Goal: Task Accomplishment & Management: Manage account settings

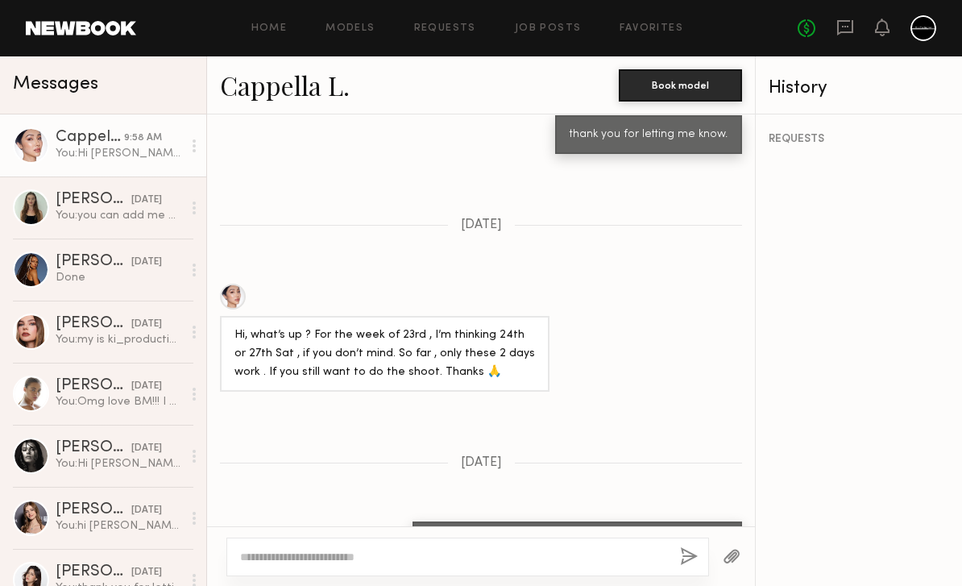
scroll to position [6146, 0]
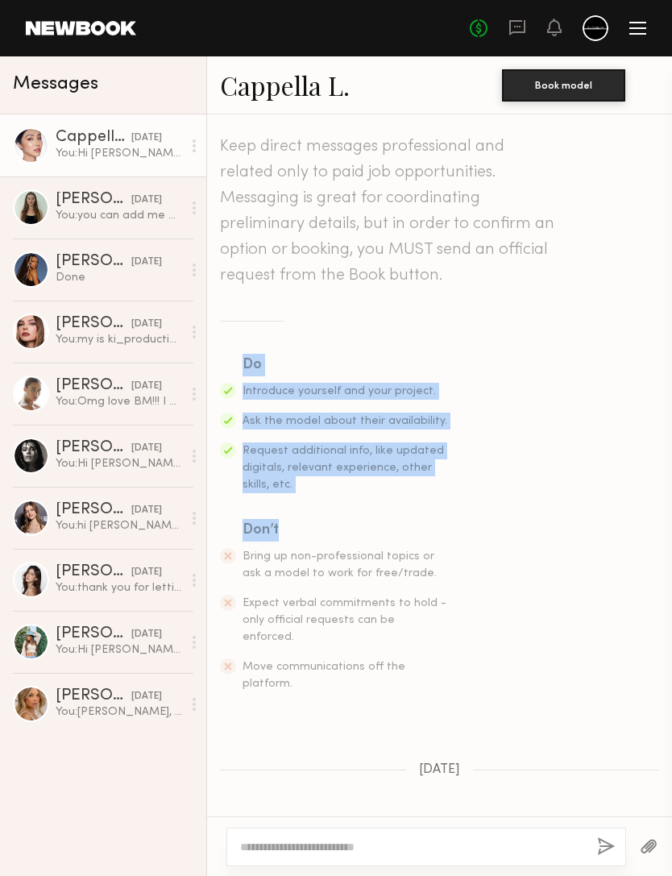
click at [486, 585] on section "Do Introduce yourself and your project. Ask the model about their availability.…" at bounding box center [439, 523] width 439 height 338
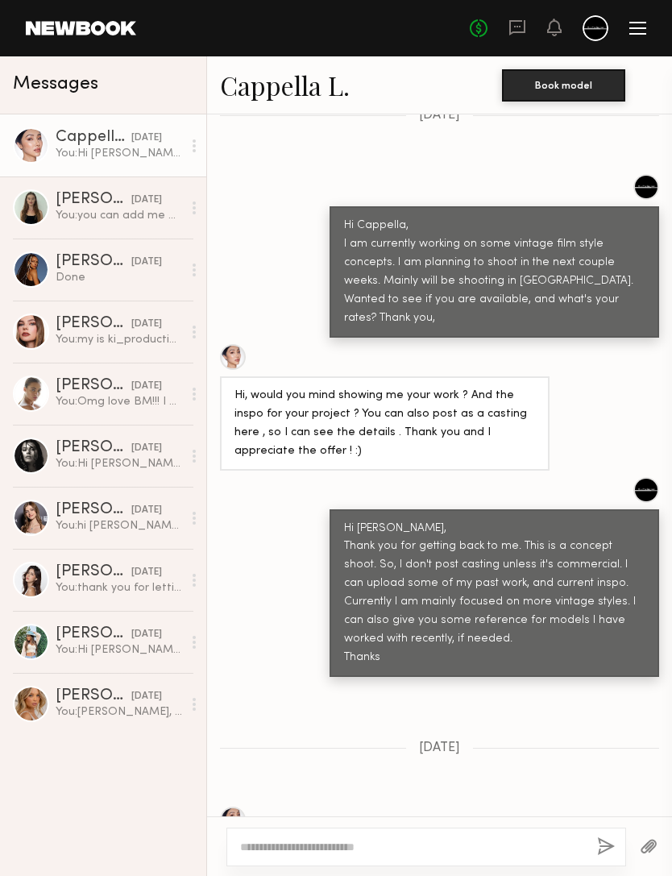
scroll to position [648, 0]
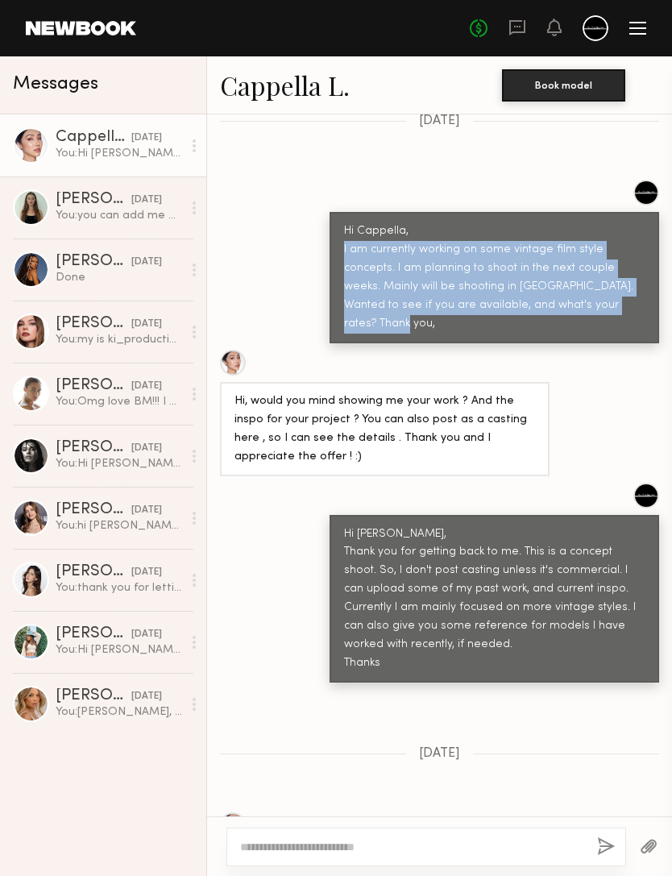
copy div "I am currently working on some vintage film style concepts. I am planning to sh…"
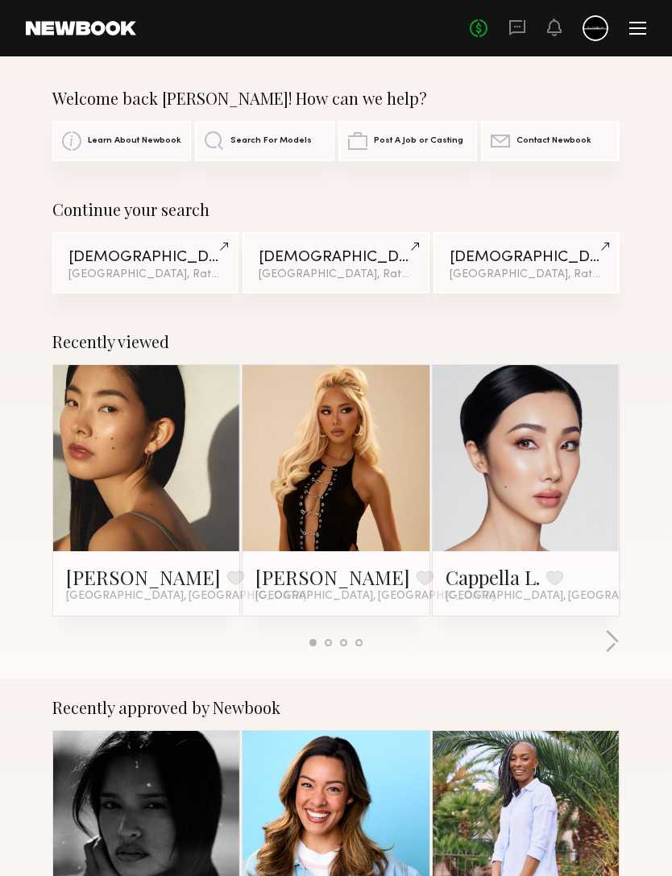
click at [638, 25] on div at bounding box center [637, 28] width 17 height 13
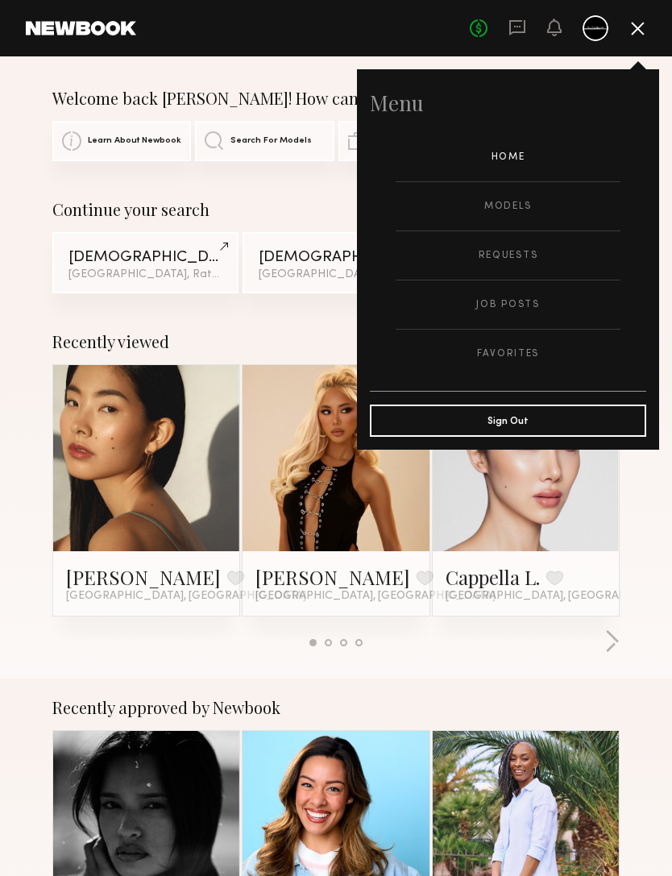
click at [509, 213] on link "Models" at bounding box center [507, 206] width 225 height 48
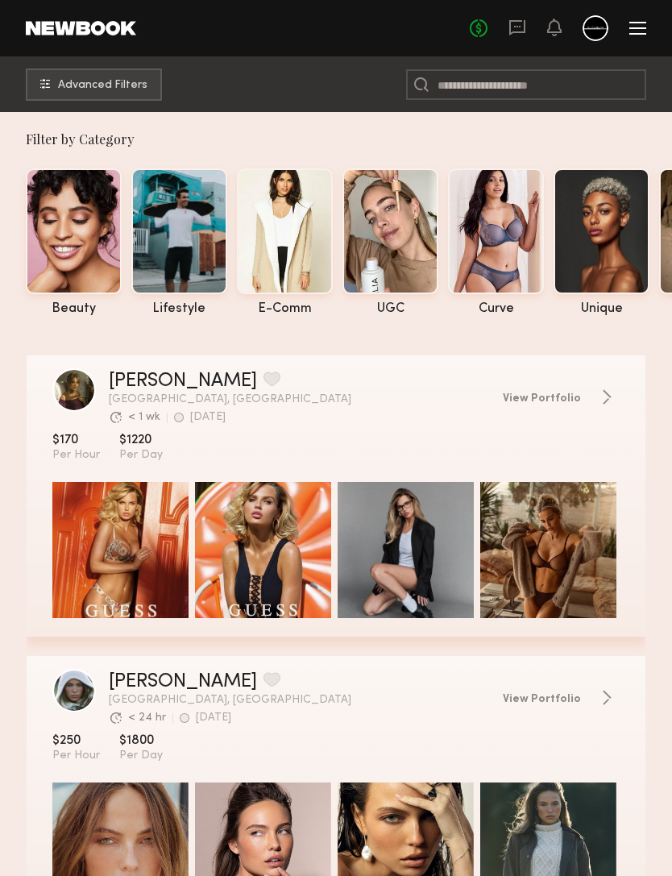
click at [92, 92] on button "Advanced Filters" at bounding box center [94, 84] width 136 height 32
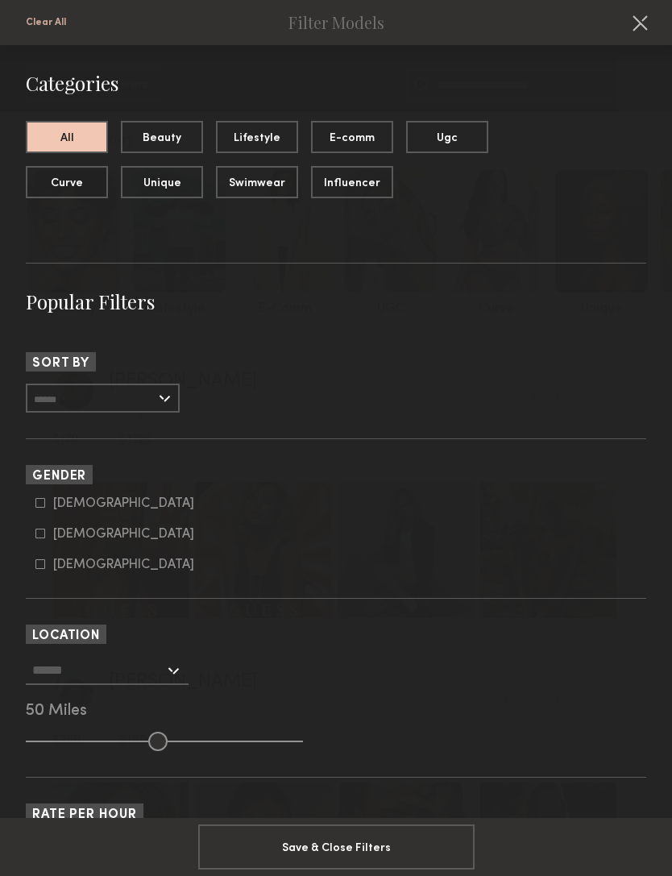
click at [629, 26] on button at bounding box center [640, 23] width 26 height 26
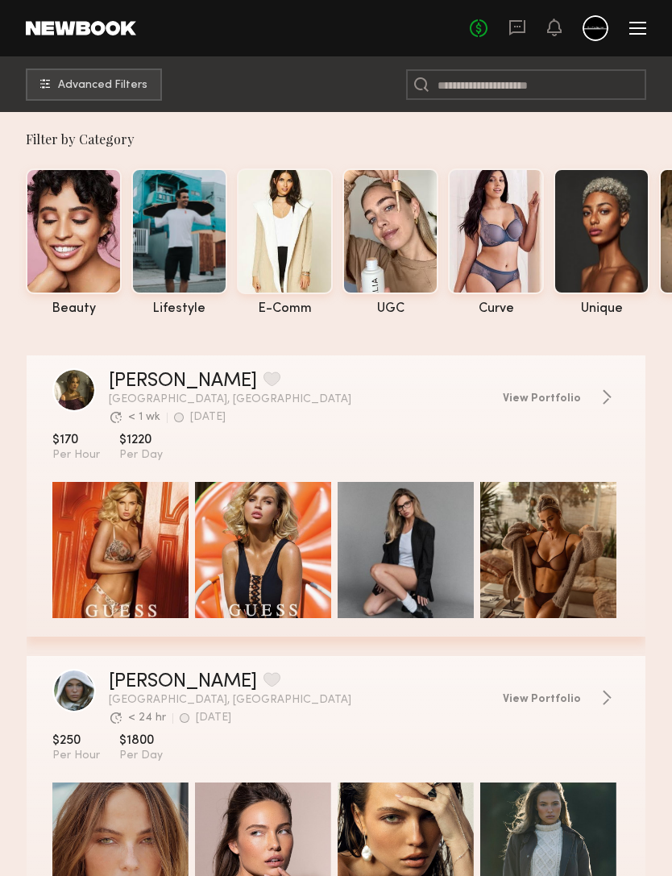
click at [130, 387] on link "Rachel M." at bounding box center [183, 380] width 148 height 19
click at [77, 86] on span "Advanced Filters" at bounding box center [102, 85] width 89 height 11
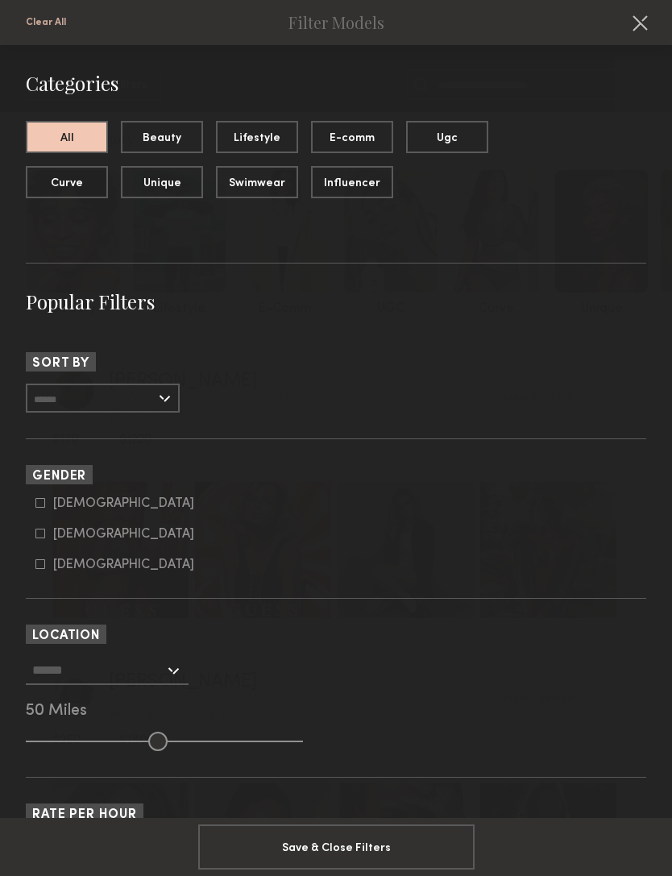
click at [56, 395] on input "text" at bounding box center [103, 397] width 154 height 29
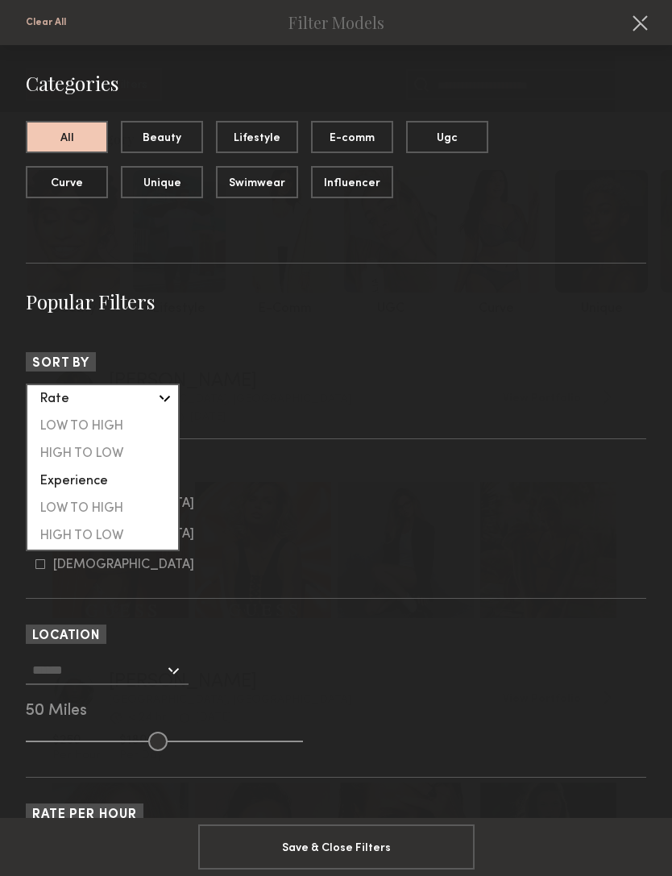
click at [59, 426] on div "LOW TO HIGH" at bounding box center [102, 425] width 151 height 27
type input "**********"
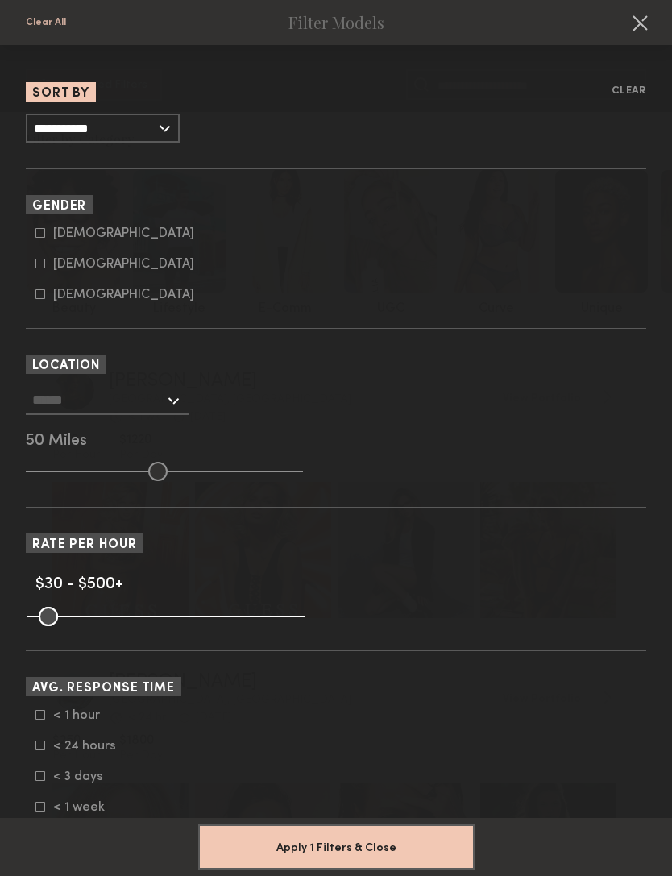
scroll to position [236, 0]
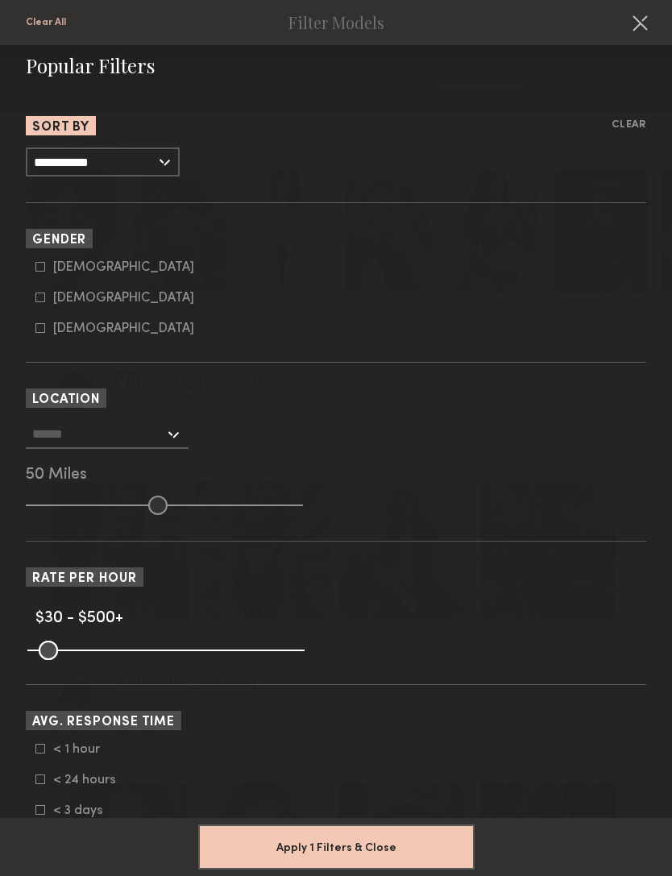
click at [36, 302] on icon at bounding box center [40, 297] width 9 height 9
type input "**"
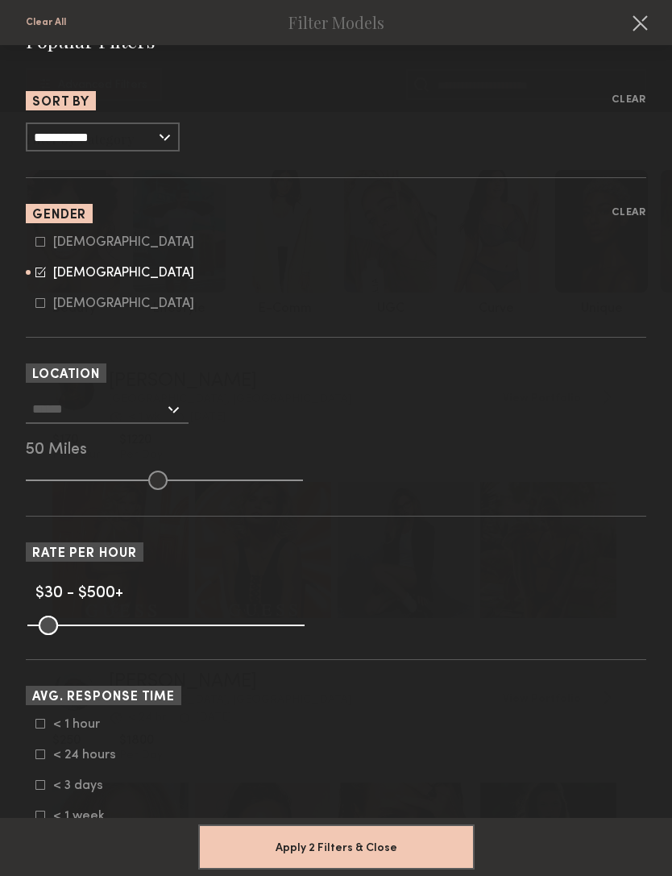
scroll to position [264, 0]
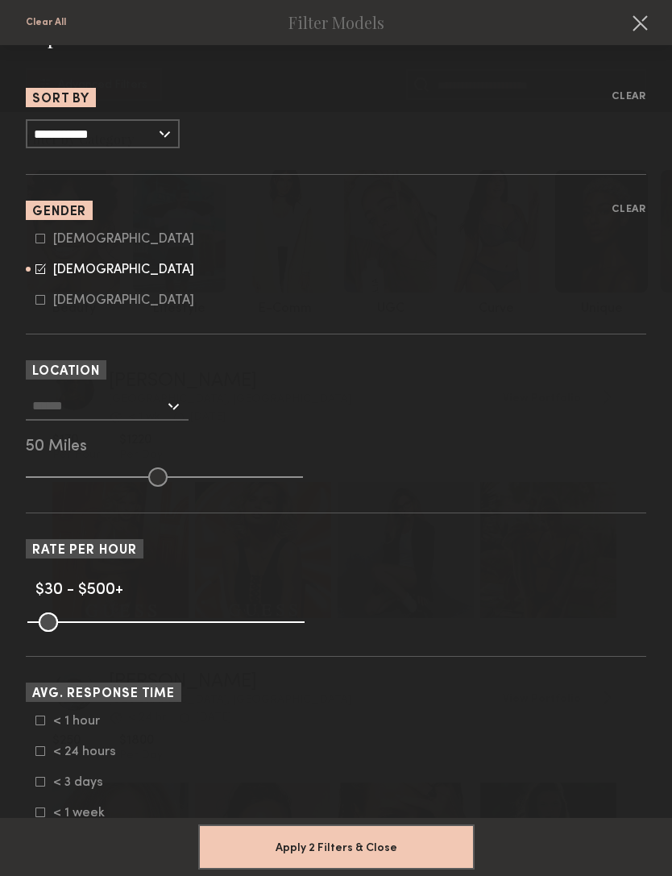
click at [61, 408] on input "text" at bounding box center [98, 404] width 132 height 27
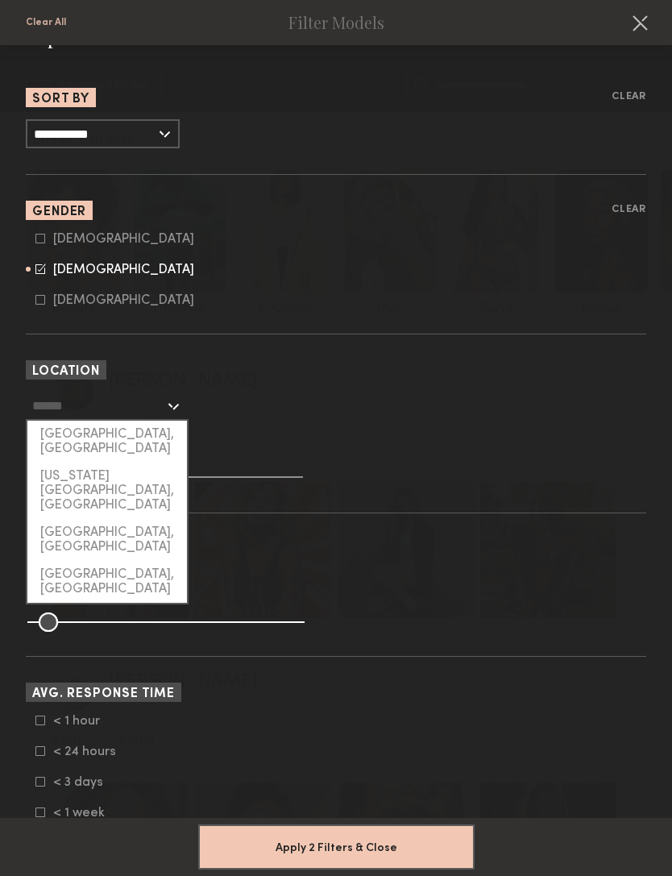
click at [64, 441] on div "[GEOGRAPHIC_DATA], [GEOGRAPHIC_DATA]" at bounding box center [106, 441] width 159 height 42
type input "**********"
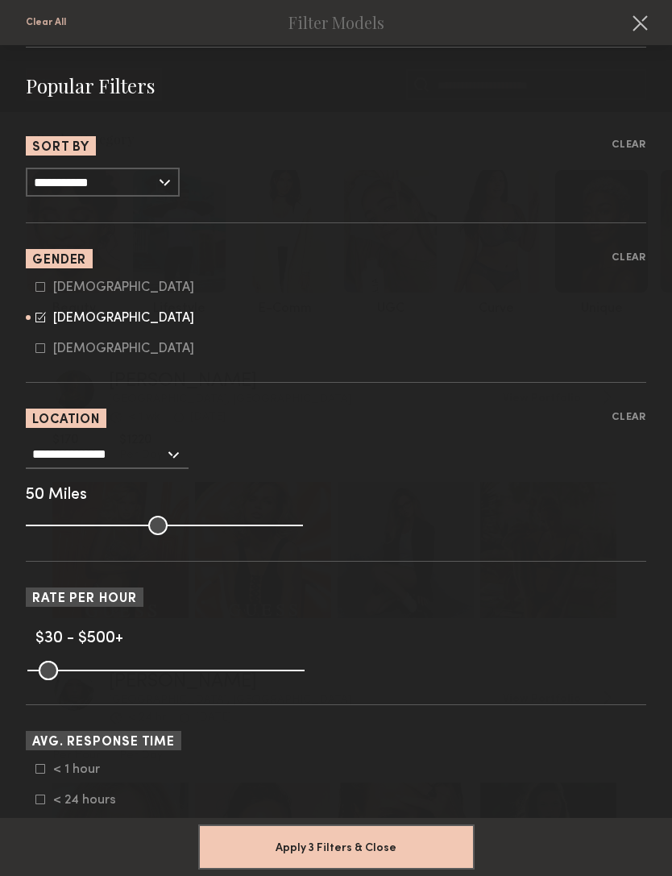
scroll to position [214, 0]
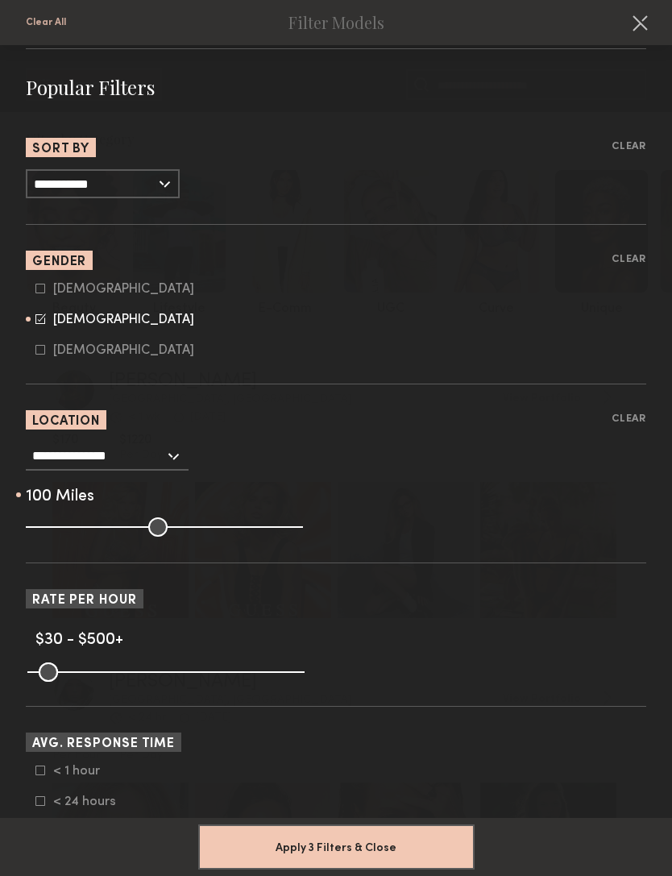
type input "***"
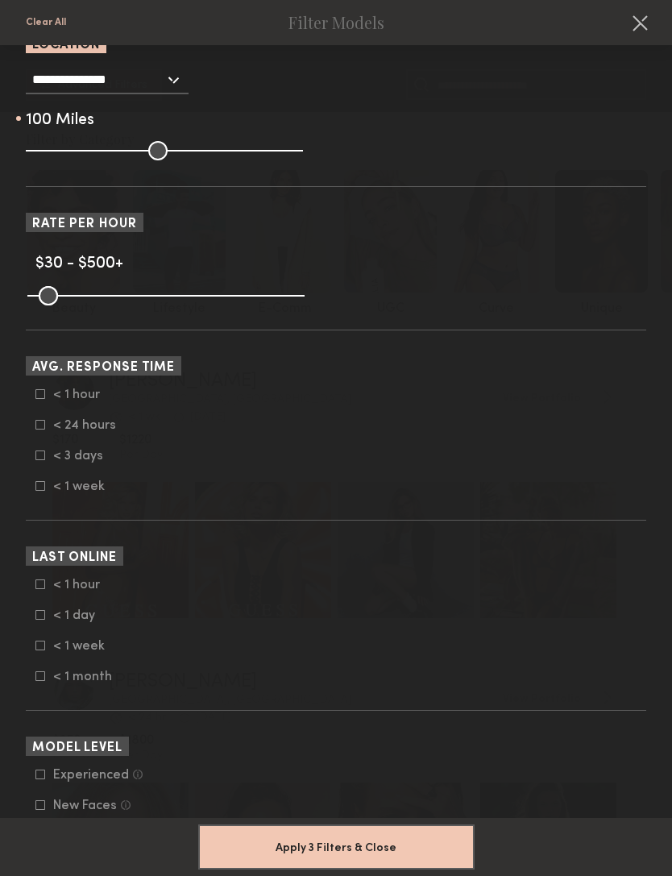
scroll to position [575, 0]
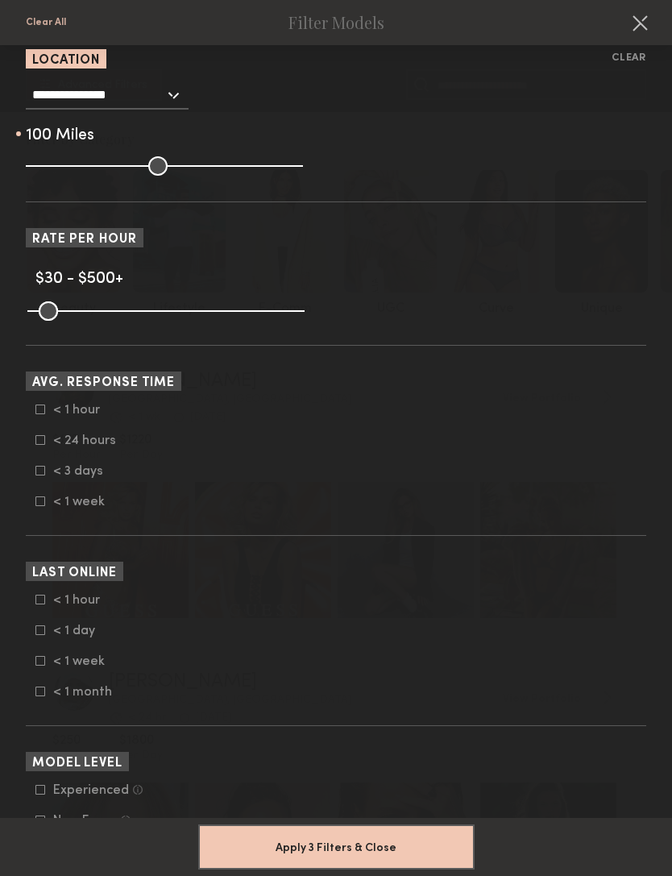
click at [37, 414] on icon at bounding box center [40, 409] width 10 height 10
click at [36, 445] on icon at bounding box center [40, 440] width 9 height 9
click at [39, 442] on icon at bounding box center [42, 438] width 8 height 8
click at [35, 413] on label "< 1 hour" at bounding box center [75, 409] width 81 height 10
click at [42, 604] on icon at bounding box center [40, 599] width 10 height 10
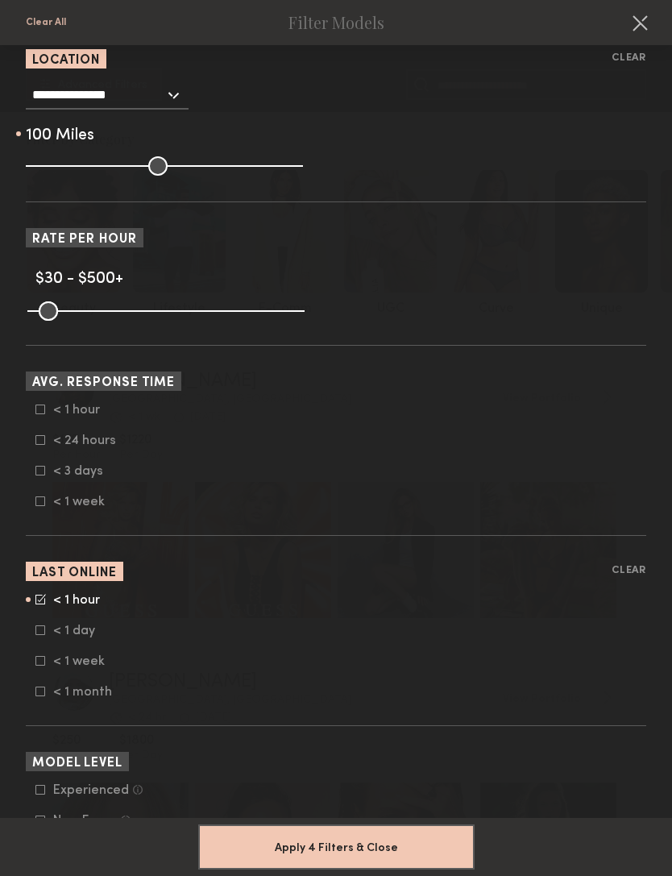
click at [37, 635] on icon at bounding box center [40, 630] width 10 height 10
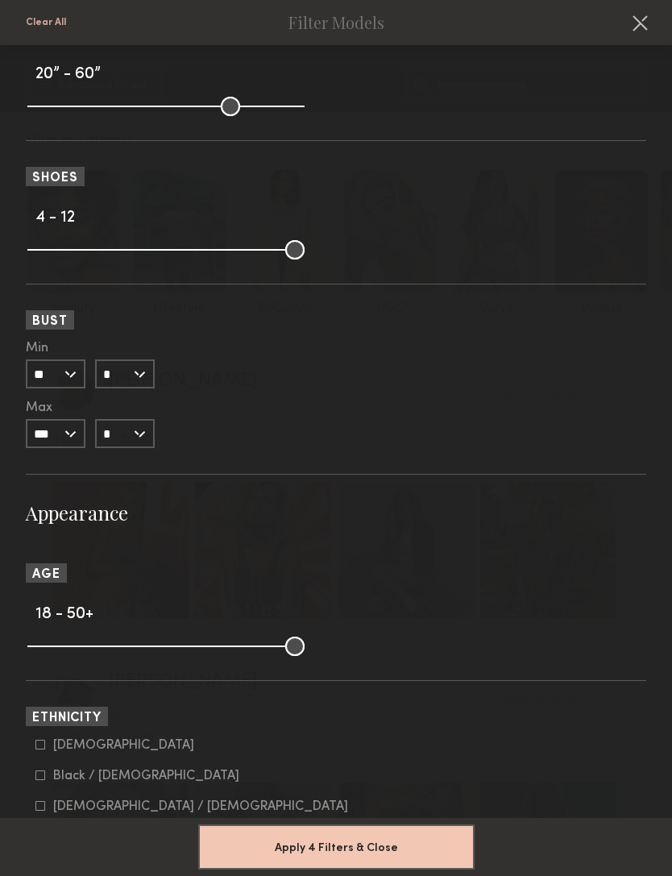
scroll to position [1824, 0]
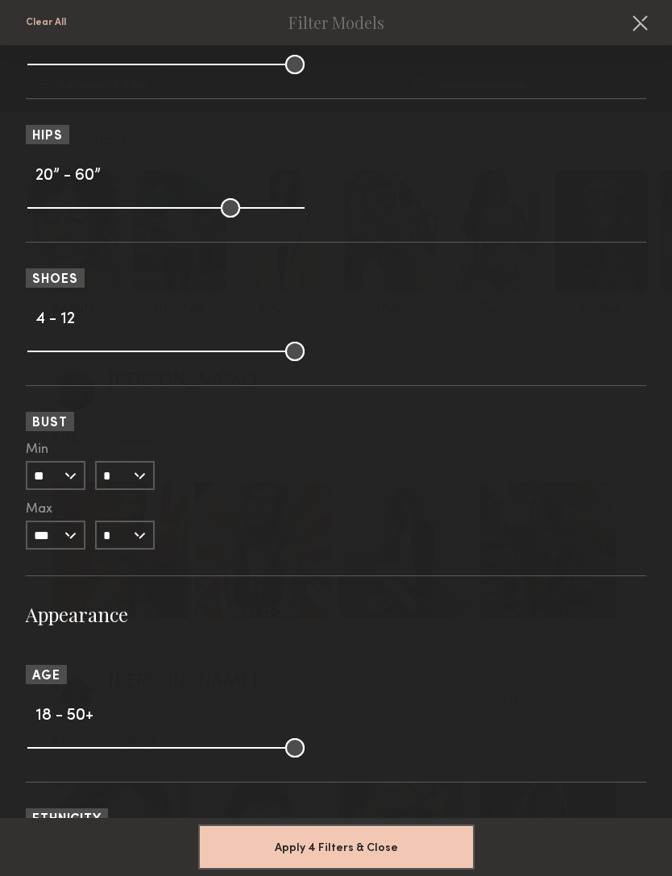
click at [118, 489] on input "*" at bounding box center [125, 475] width 60 height 29
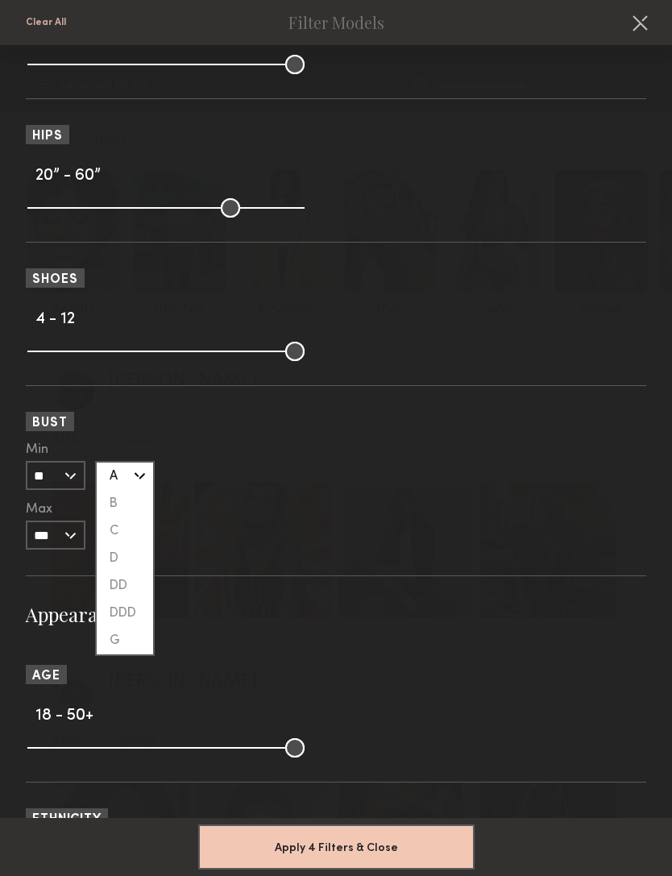
click at [110, 544] on div "C" at bounding box center [125, 530] width 56 height 27
type input "*"
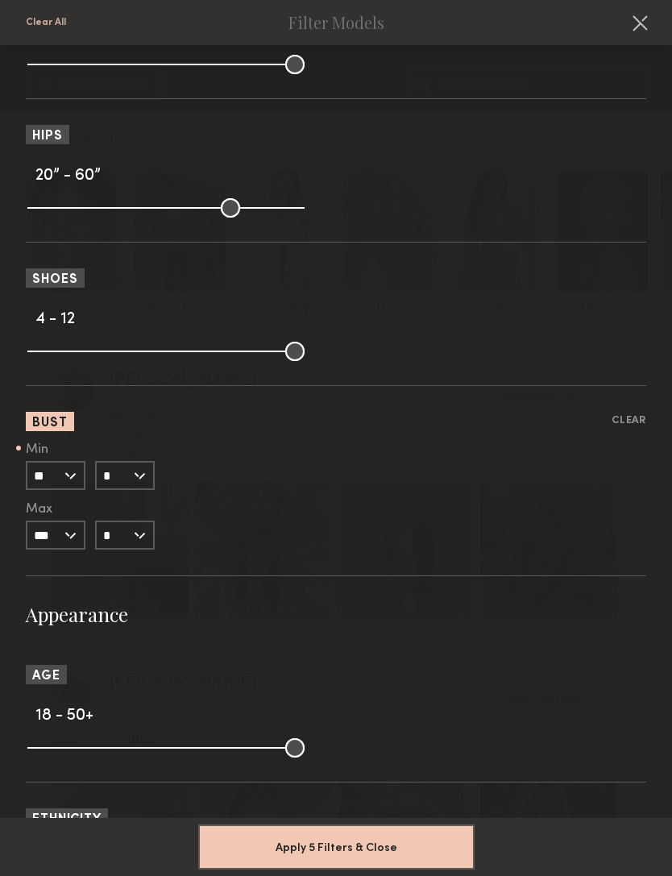
click at [281, 831] on button "Apply 5 Filters & Close" at bounding box center [336, 846] width 276 height 45
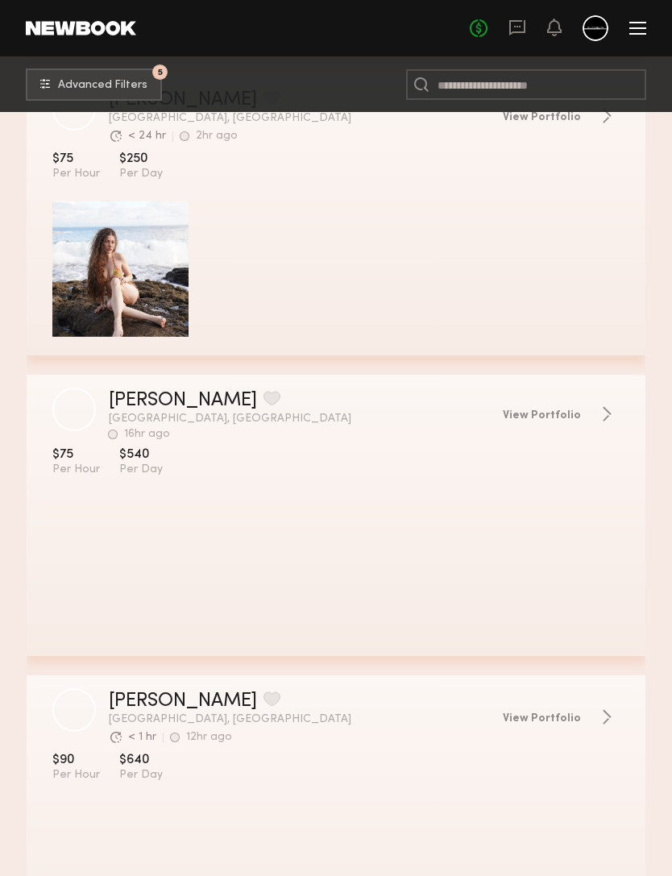
scroll to position [2700, 0]
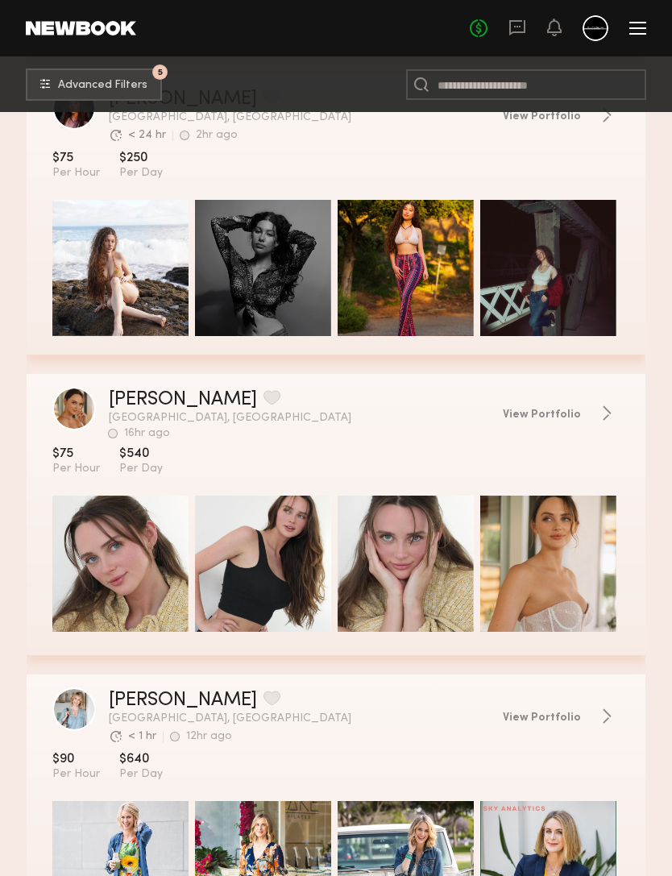
click at [144, 398] on link "MaryHelen R." at bounding box center [183, 399] width 148 height 19
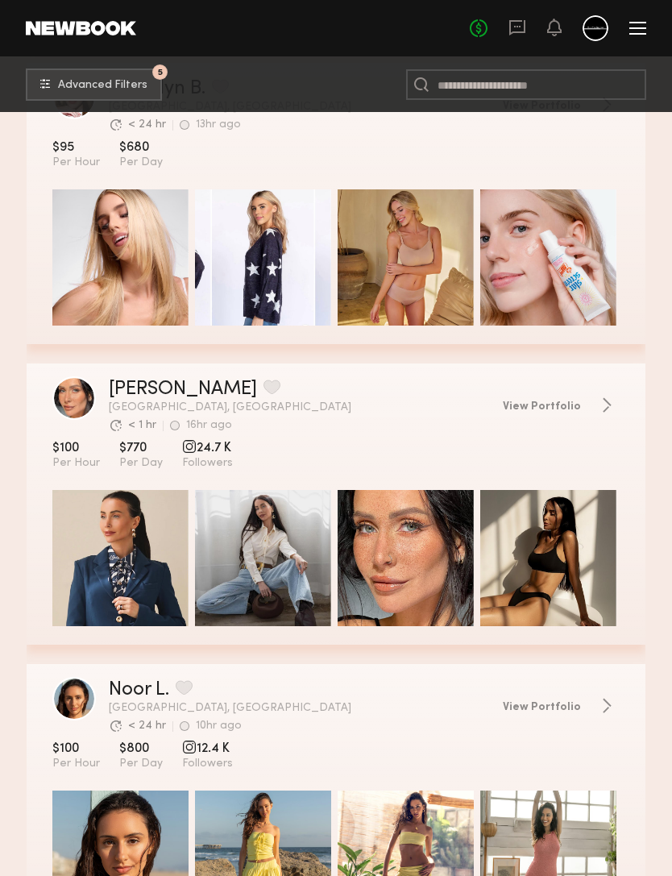
scroll to position [3782, 0]
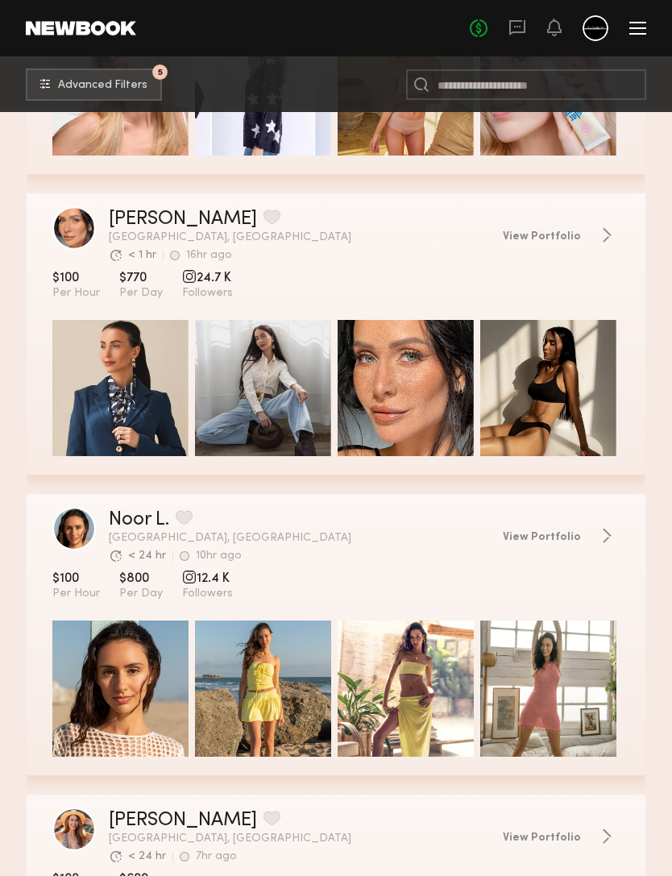
click at [140, 219] on link "Maria M." at bounding box center [183, 218] width 148 height 19
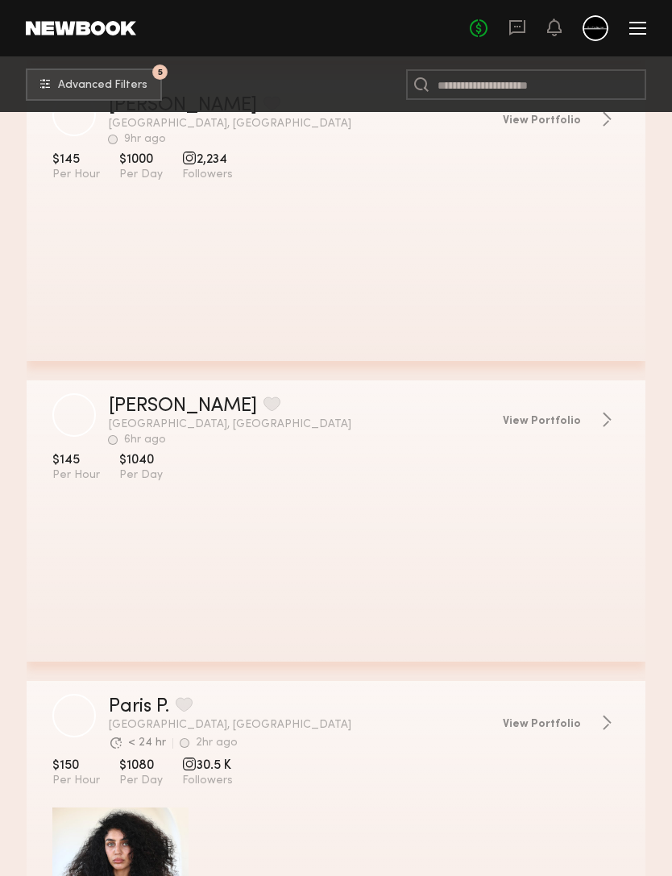
scroll to position [19084, 0]
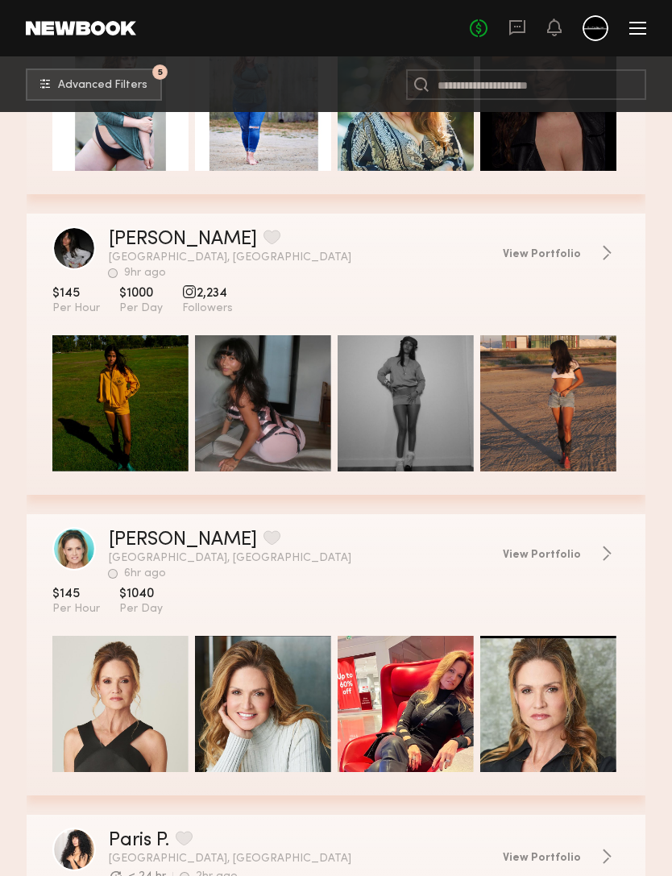
click at [90, 88] on span "Advanced Filters" at bounding box center [102, 85] width 89 height 11
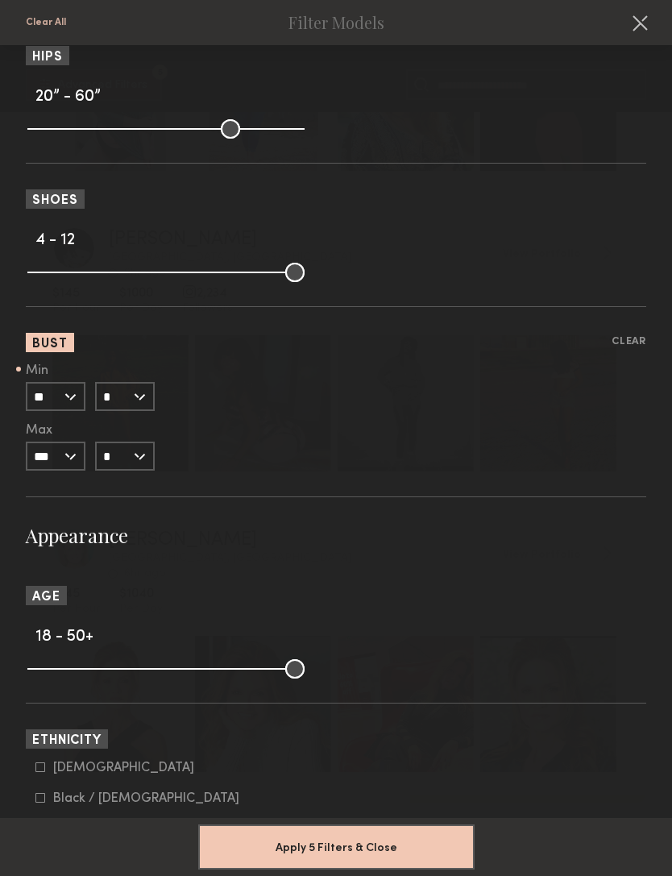
scroll to position [1807, 0]
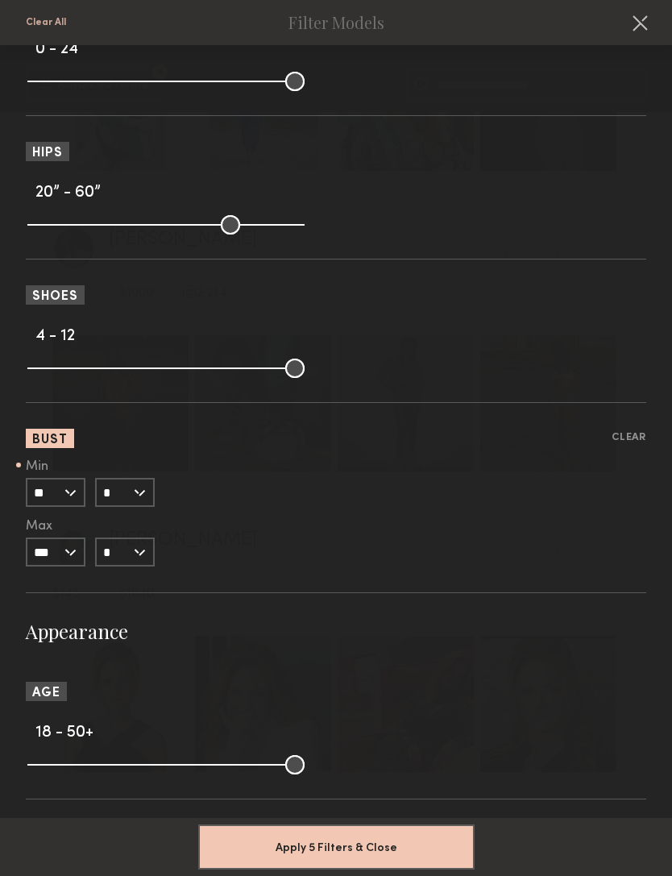
click at [622, 447] on button "Clear" at bounding box center [628, 438] width 35 height 19
type input "*"
click at [259, 830] on button "Apply 4 Filters & Close" at bounding box center [336, 846] width 276 height 45
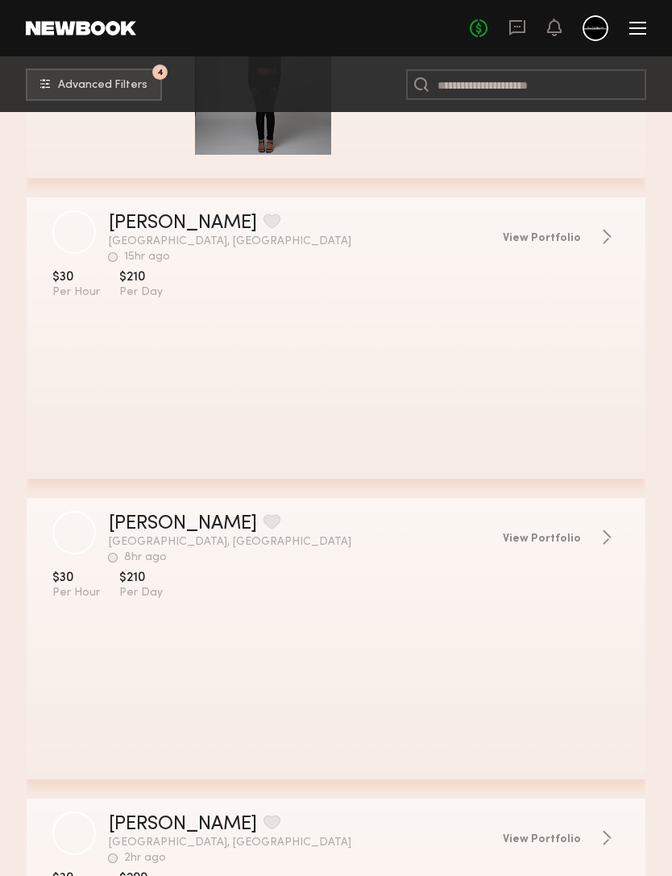
scroll to position [772, 0]
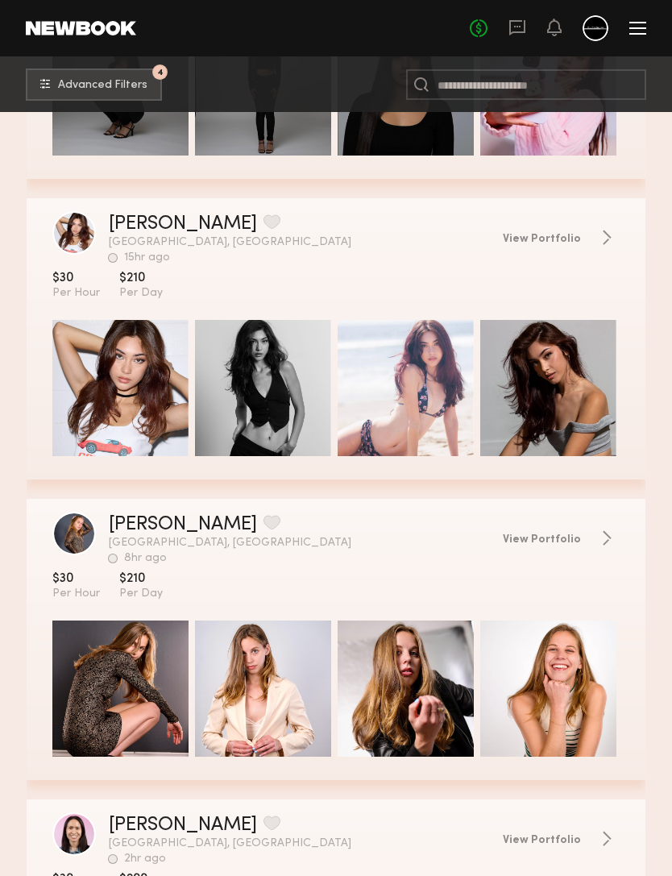
click at [136, 218] on link "Priscilla A." at bounding box center [183, 223] width 148 height 19
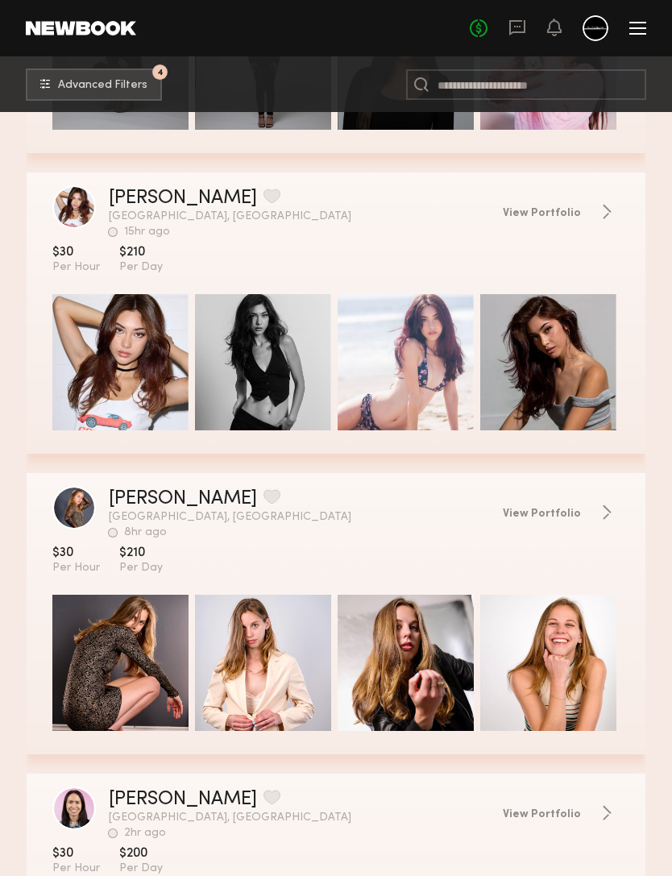
click at [133, 204] on link "Priscilla A." at bounding box center [183, 197] width 148 height 19
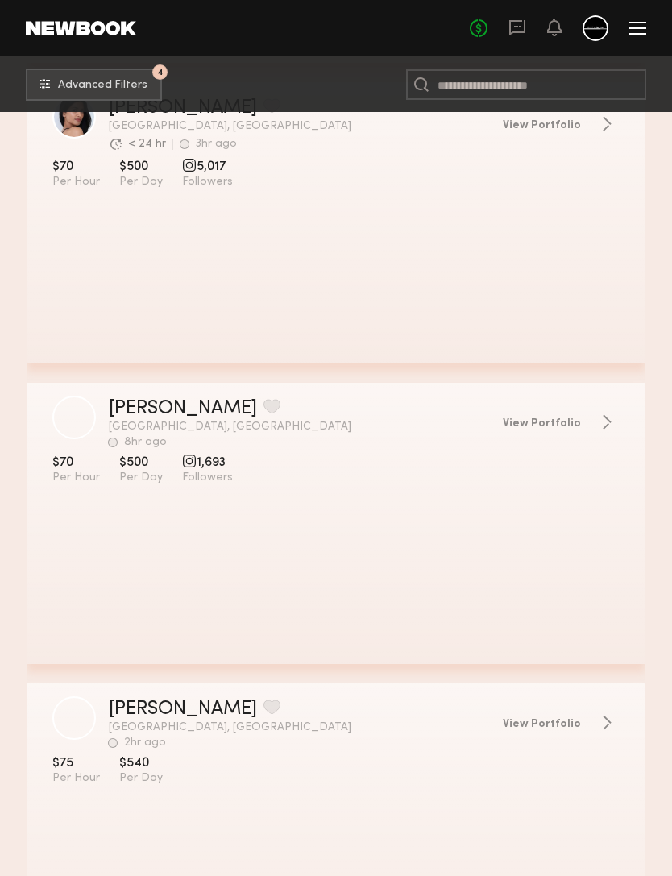
scroll to position [5695, 0]
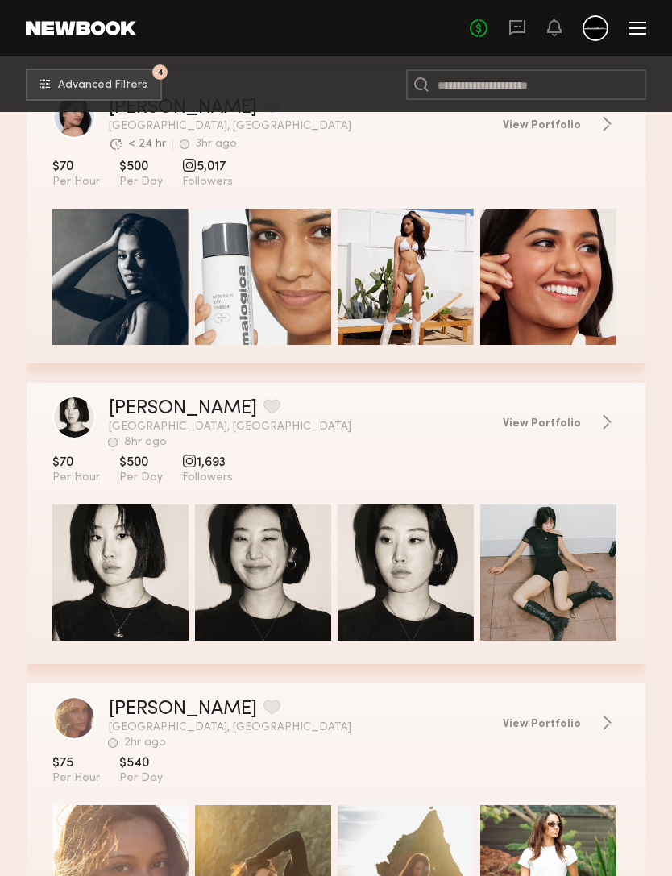
click at [136, 408] on link "Daeun B." at bounding box center [183, 409] width 148 height 19
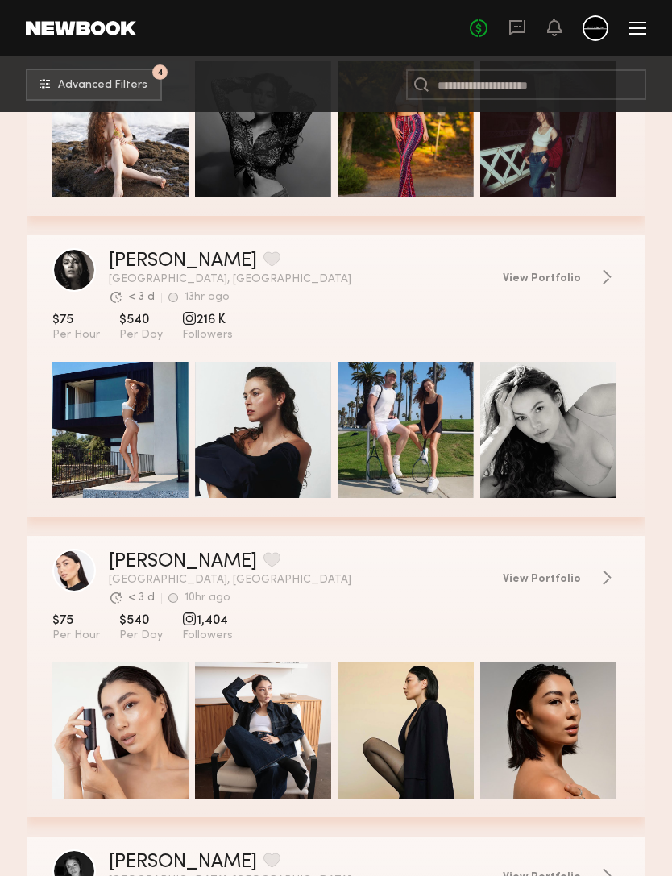
scroll to position [7642, 0]
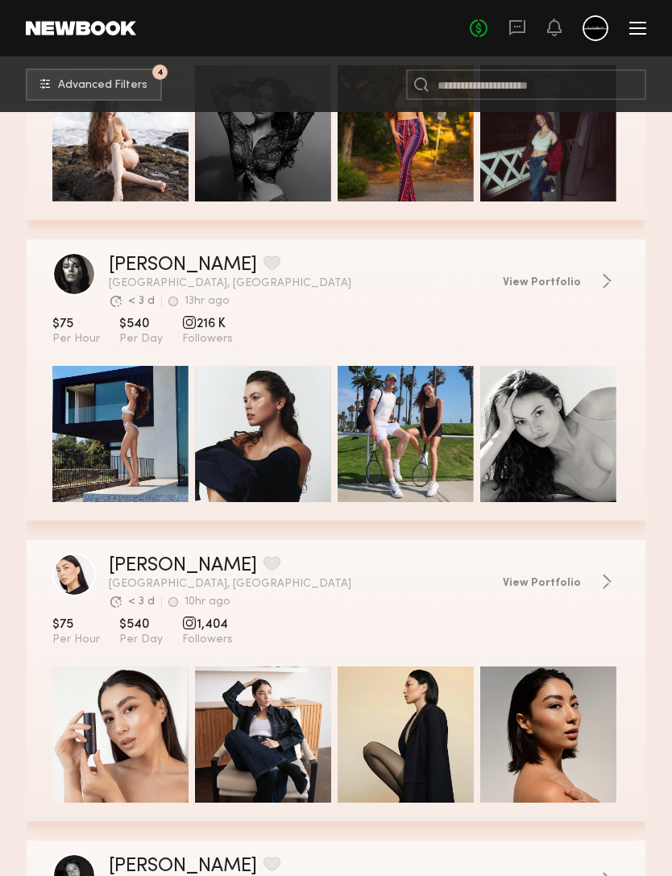
click at [133, 263] on link "Nikola S." at bounding box center [183, 264] width 148 height 19
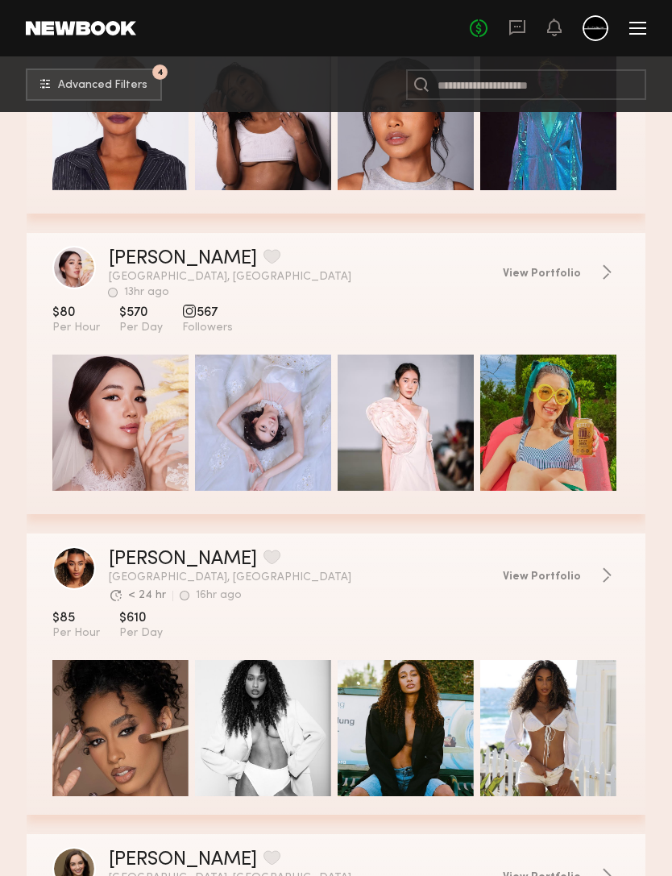
scroll to position [9750, 0]
click at [135, 260] on link "Joan C." at bounding box center [183, 259] width 148 height 19
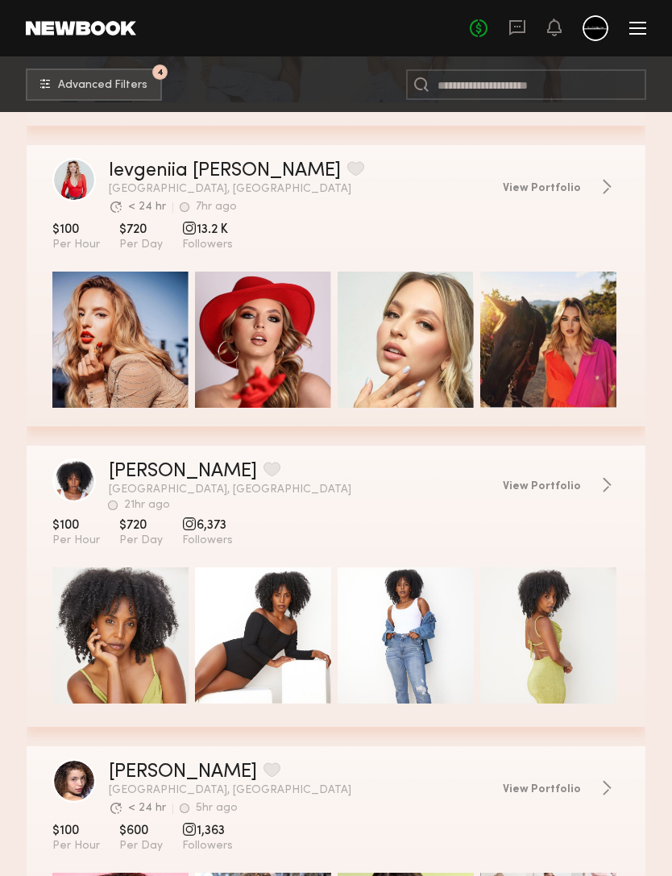
scroll to position [13443, 0]
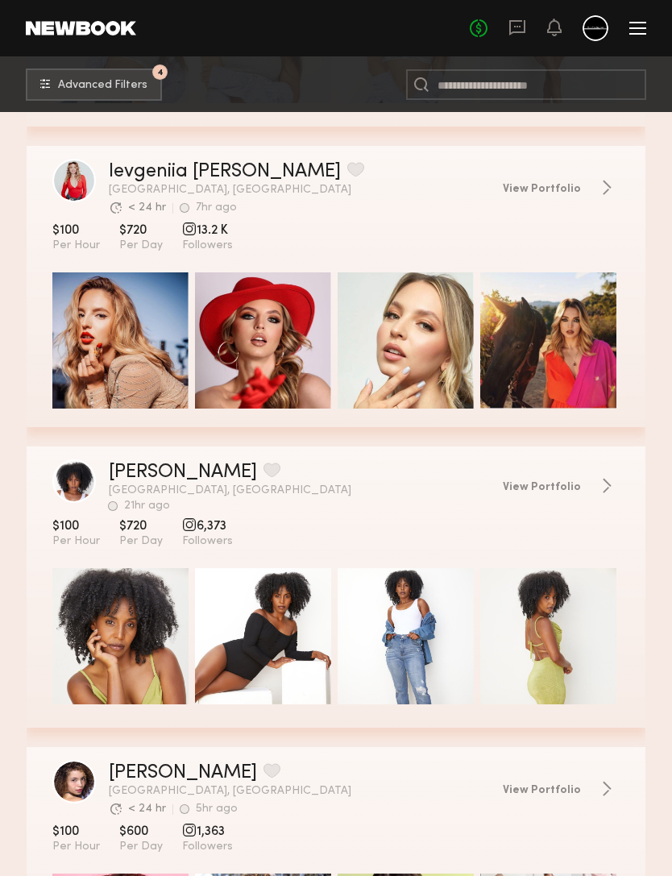
click at [156, 167] on link "Ievgeniia G." at bounding box center [225, 171] width 232 height 19
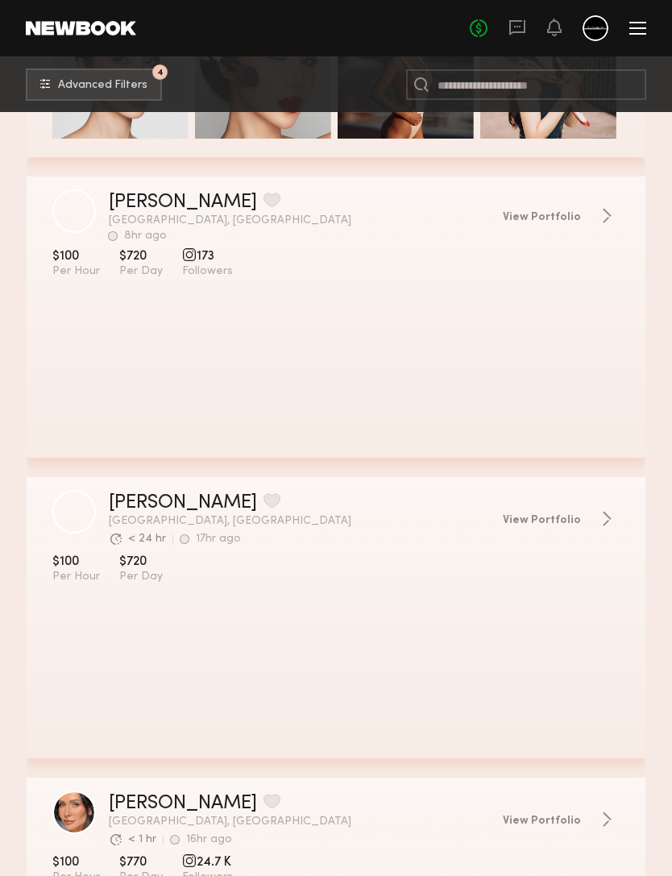
scroll to position [18820, 0]
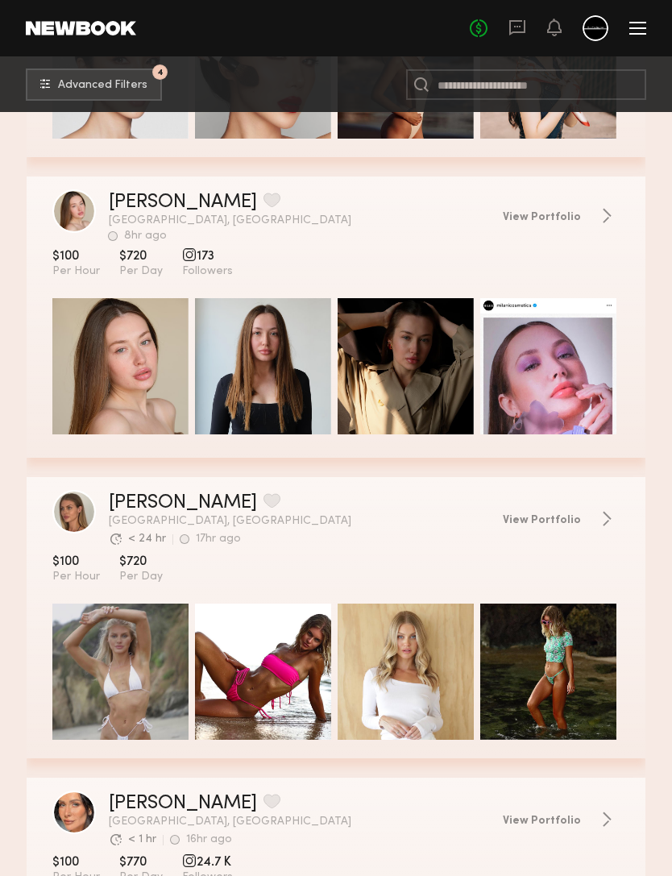
click at [147, 203] on link "Kristina K." at bounding box center [183, 202] width 148 height 19
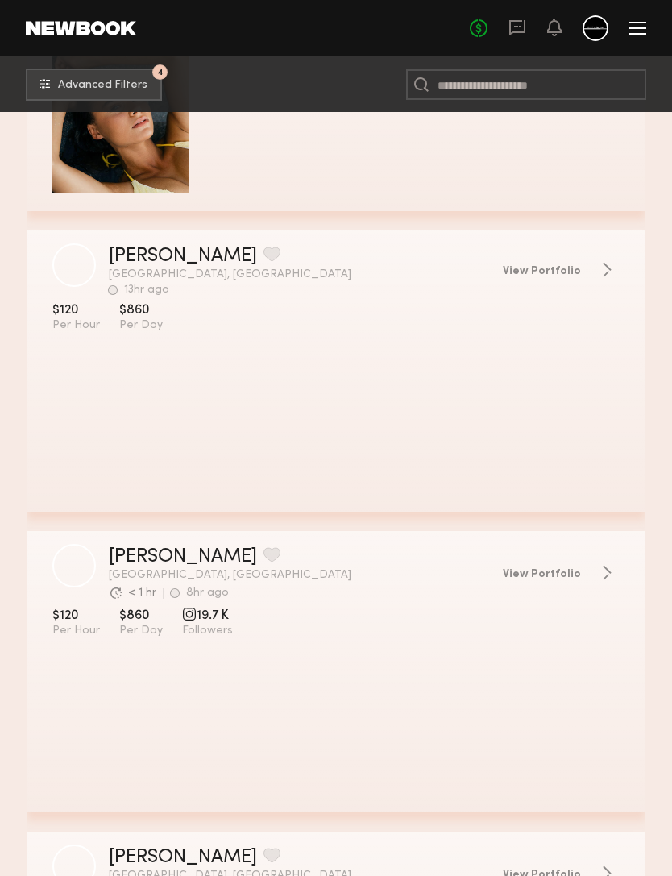
scroll to position [30195, 0]
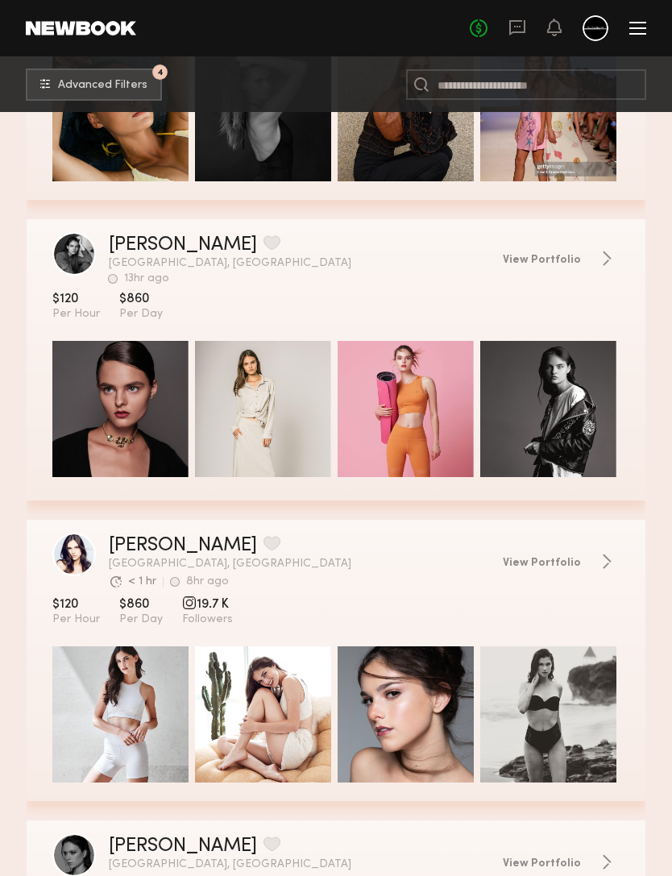
click at [82, 712] on div "grid" at bounding box center [120, 714] width 136 height 136
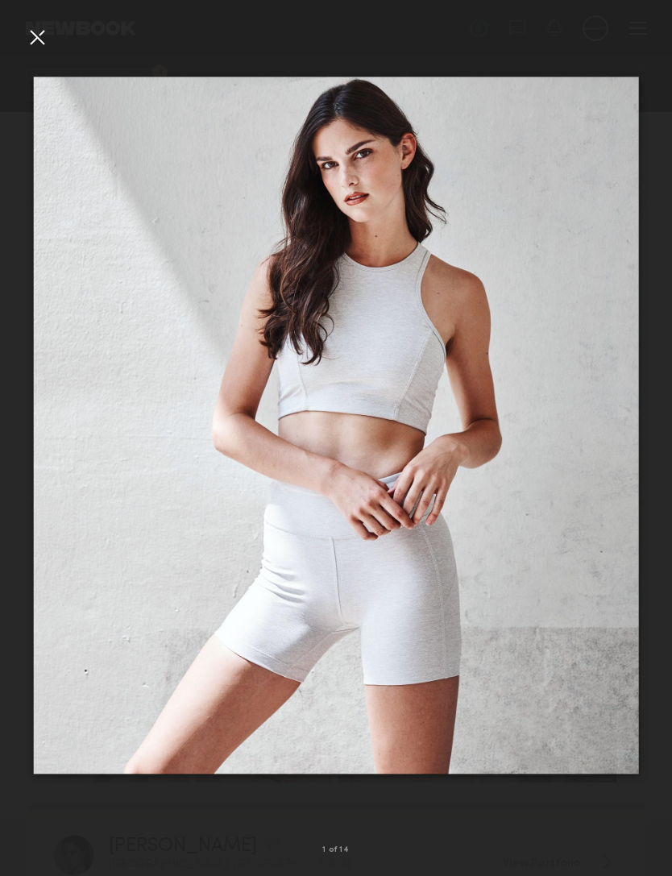
click at [39, 41] on div at bounding box center [37, 37] width 26 height 26
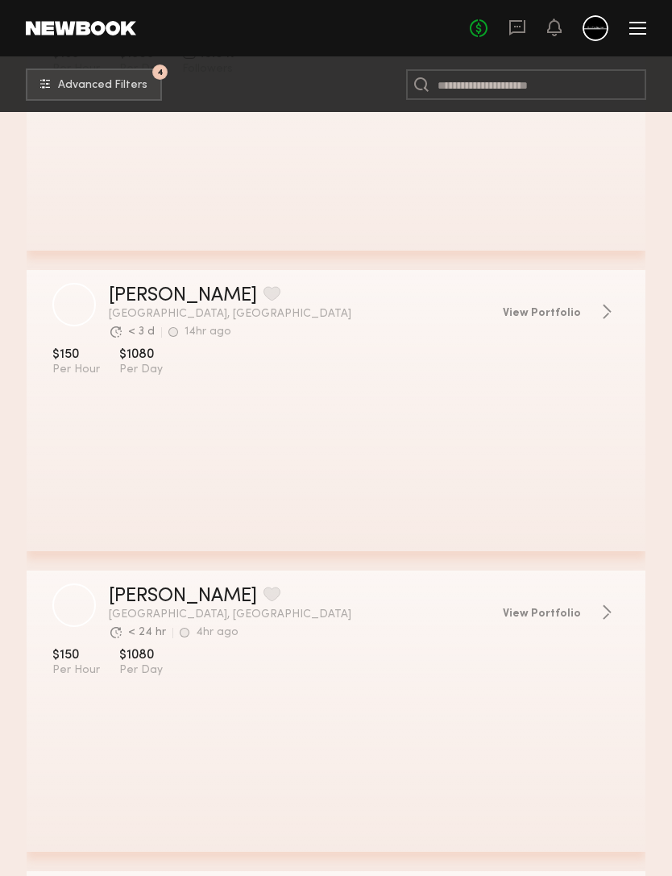
scroll to position [45236, 0]
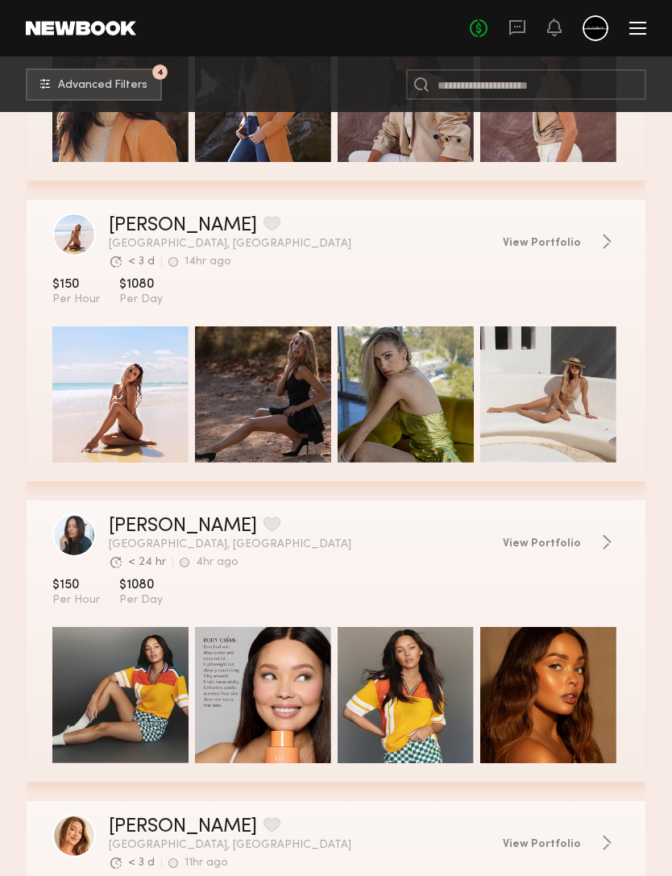
click at [543, 244] on span "View Portfolio" at bounding box center [542, 243] width 78 height 11
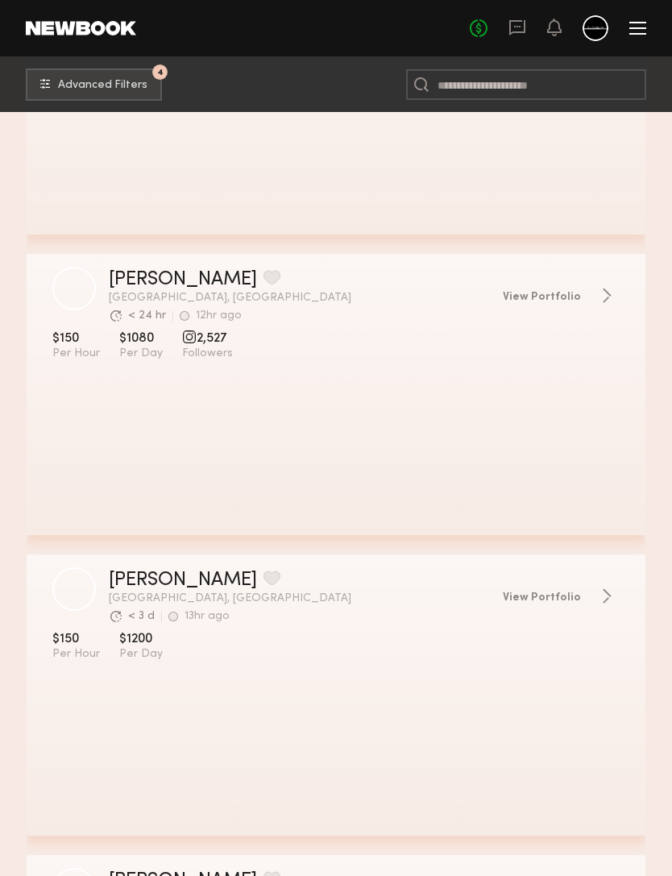
scroll to position [47928, 0]
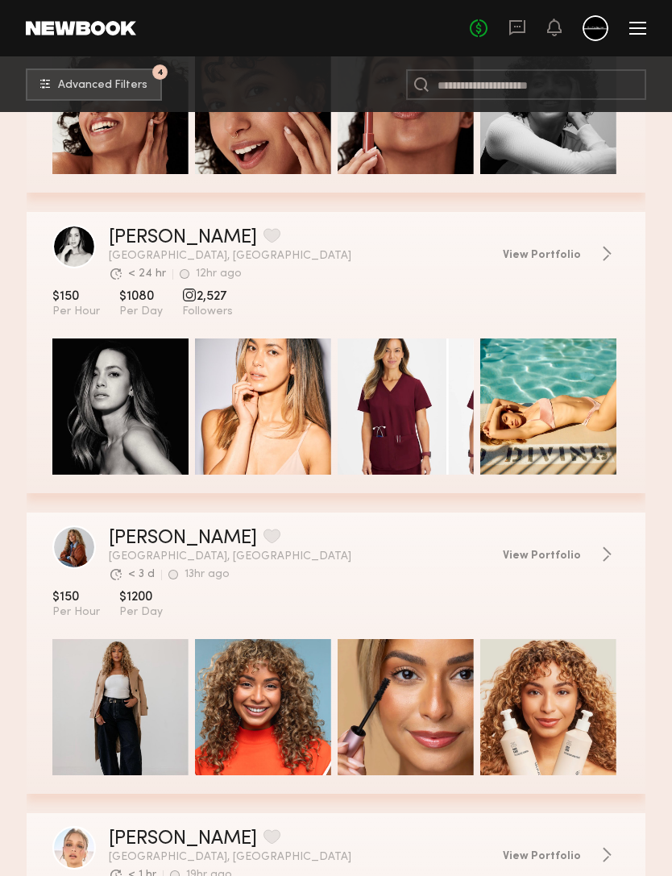
click at [136, 240] on link "Hannah S." at bounding box center [183, 237] width 148 height 19
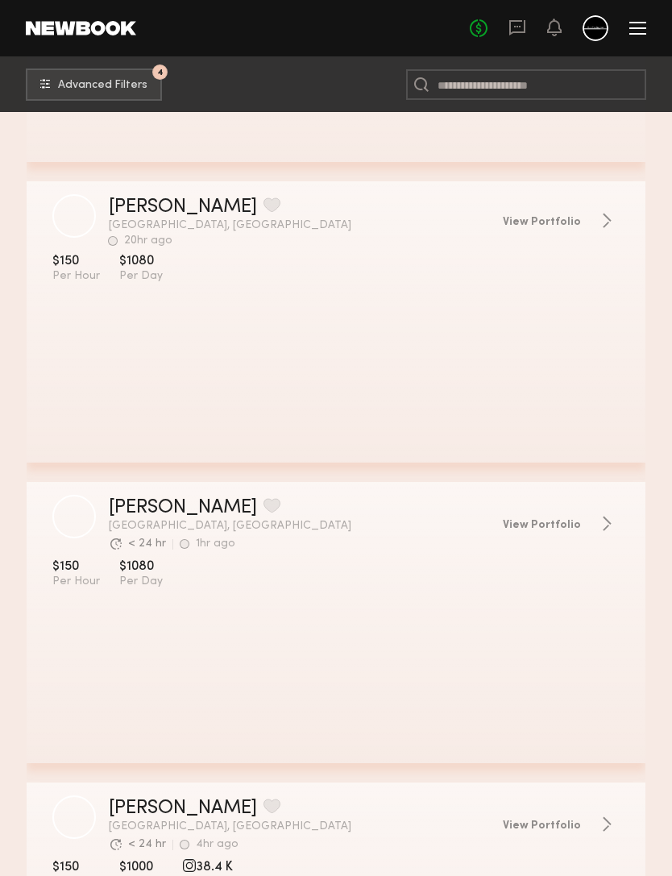
scroll to position [54616, 0]
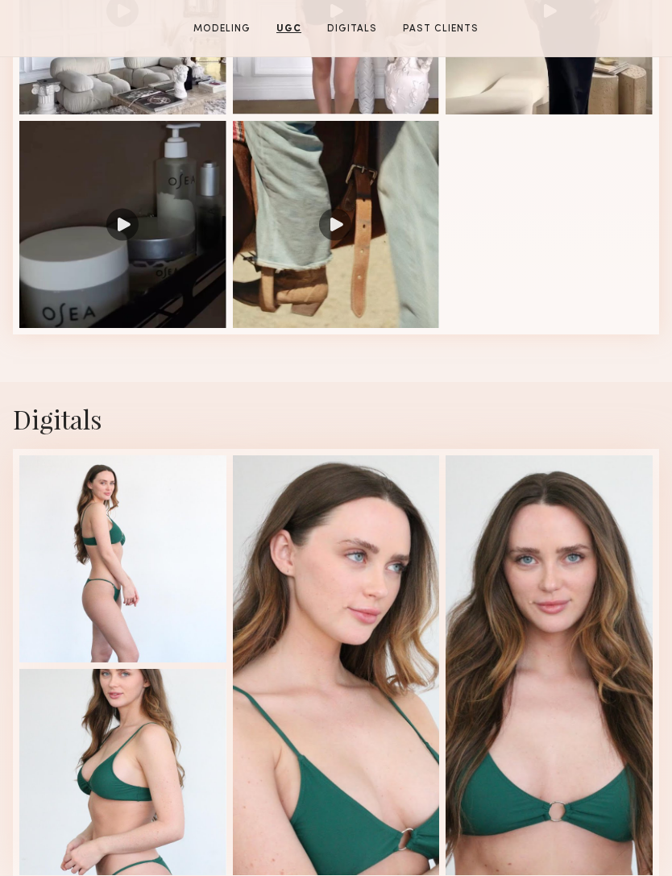
scroll to position [1696, 0]
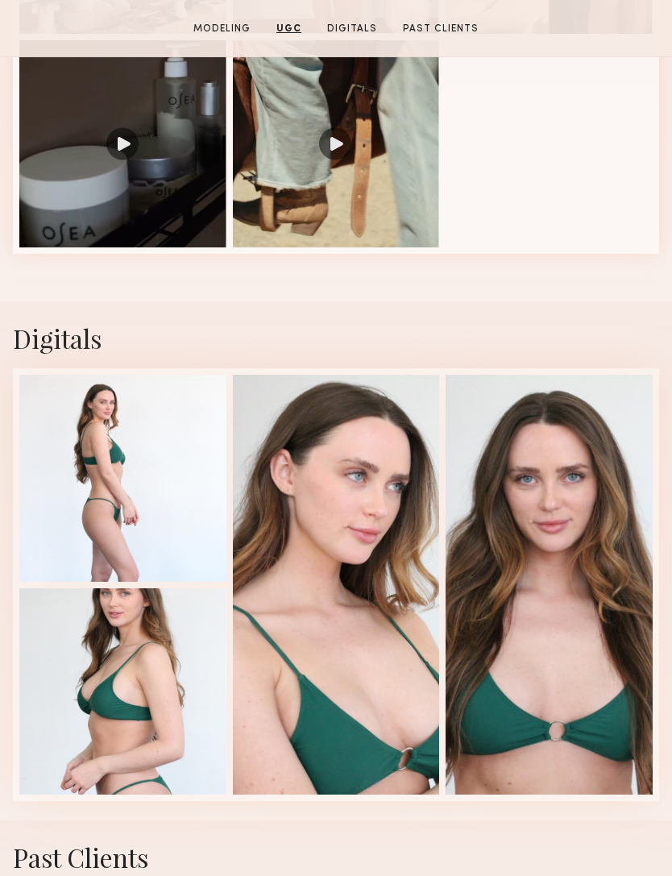
click at [93, 714] on div at bounding box center [122, 691] width 207 height 207
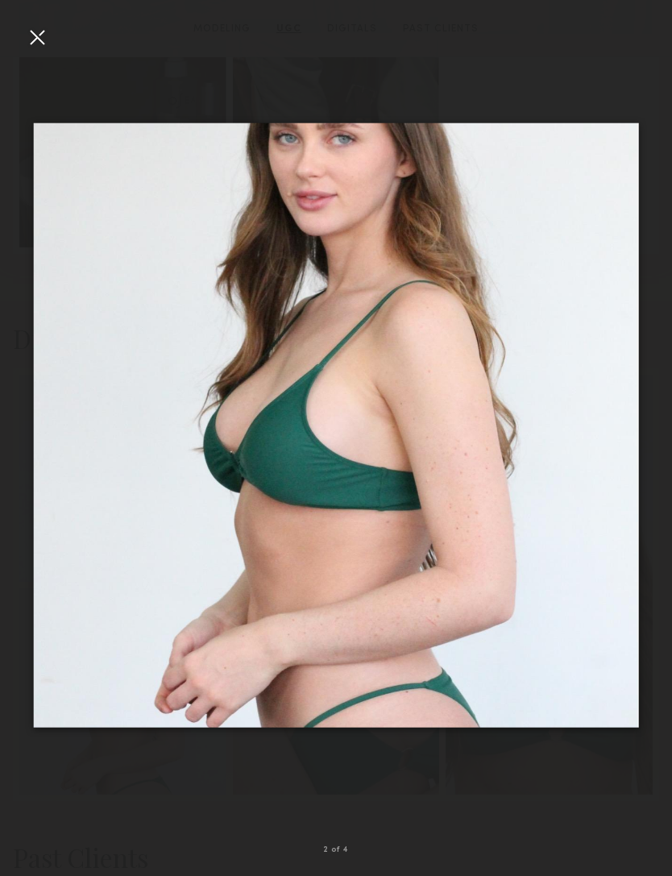
click at [33, 44] on div at bounding box center [37, 37] width 26 height 26
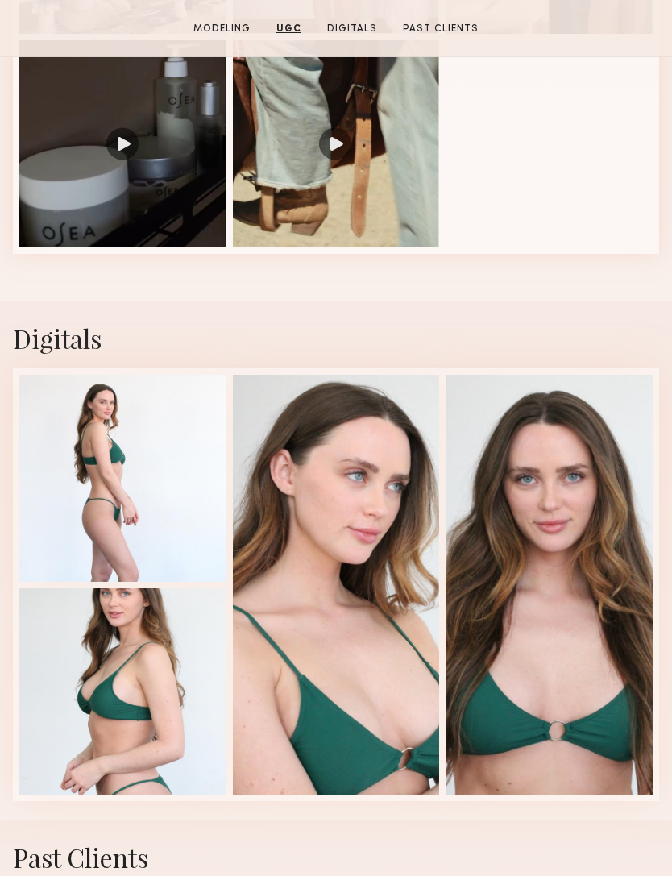
click at [103, 516] on div at bounding box center [122, 478] width 207 height 207
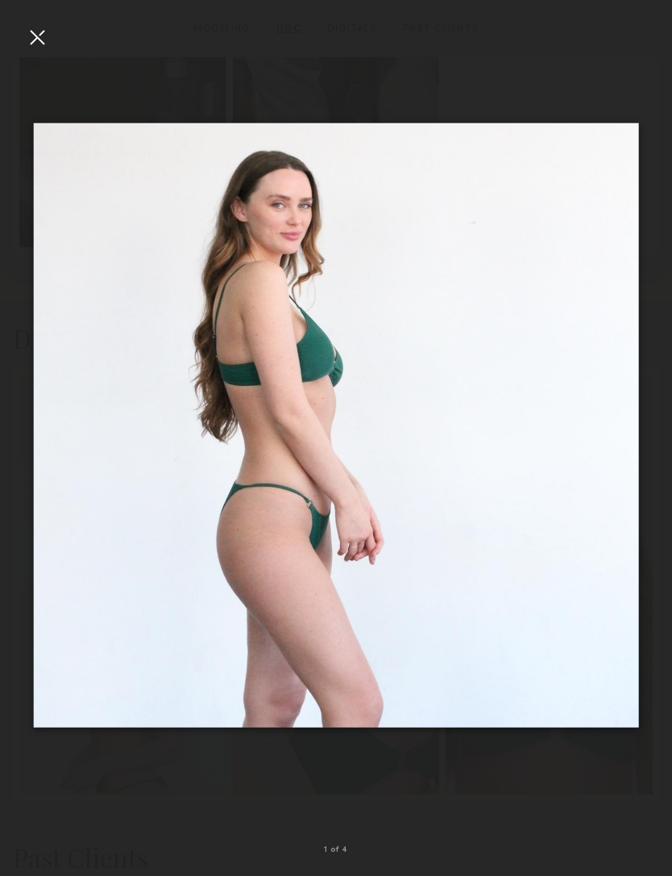
click at [33, 34] on div at bounding box center [37, 37] width 26 height 26
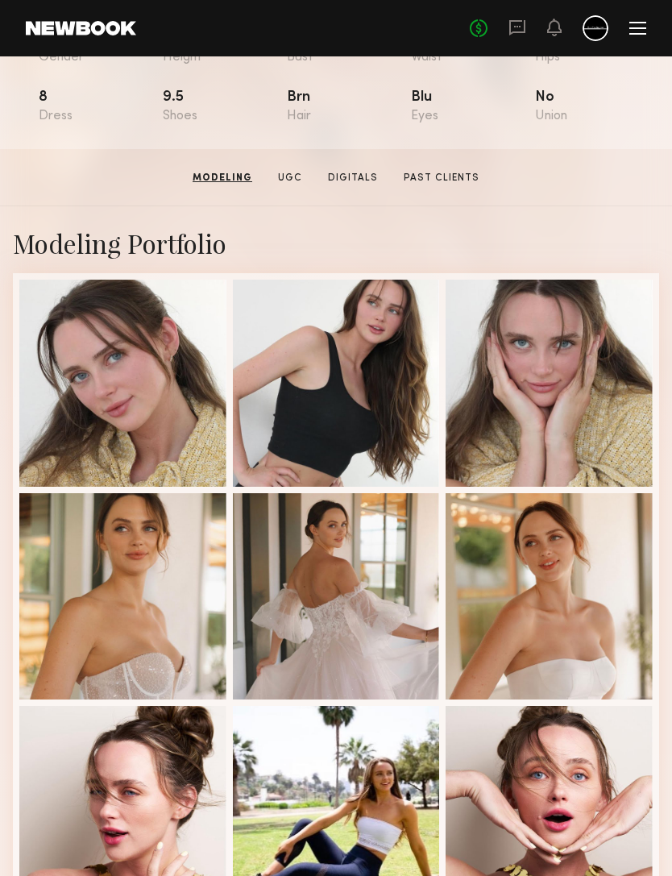
scroll to position [0, 0]
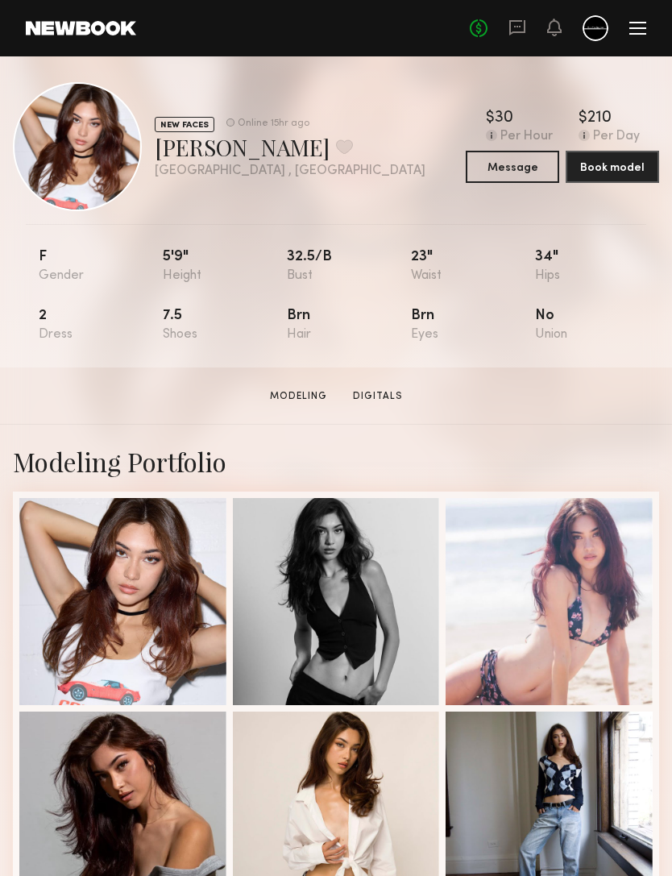
click at [503, 164] on button "Message" at bounding box center [512, 167] width 93 height 32
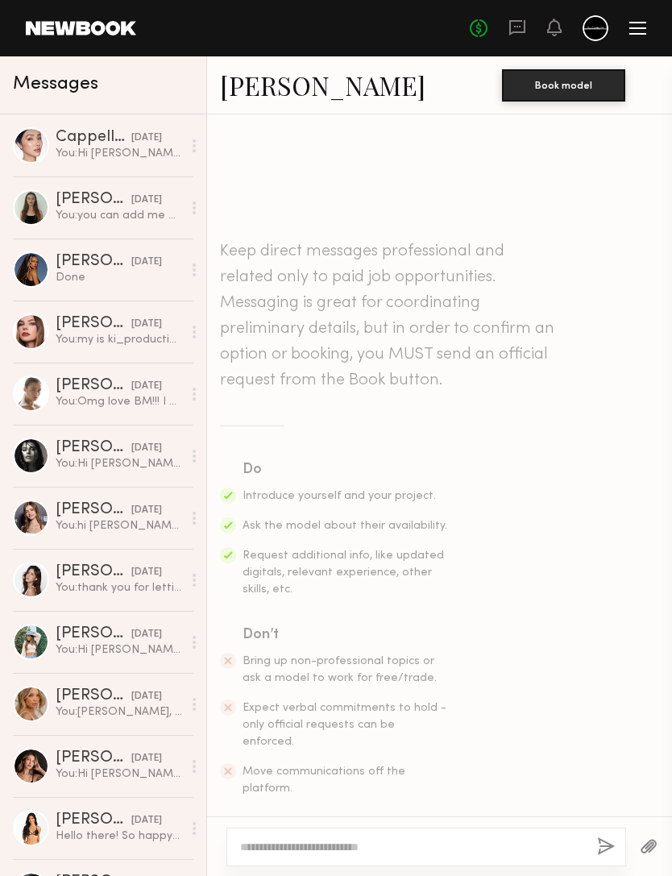
click at [292, 838] on textarea at bounding box center [412, 846] width 344 height 16
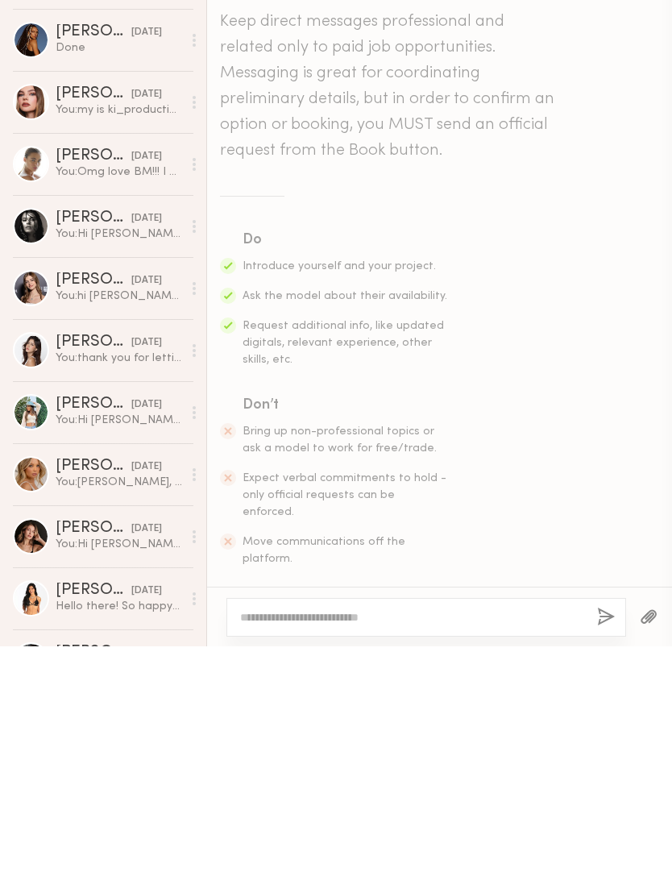
click at [267, 838] on textarea at bounding box center [412, 846] width 344 height 16
click at [266, 838] on textarea at bounding box center [412, 846] width 344 height 16
type textarea "*"
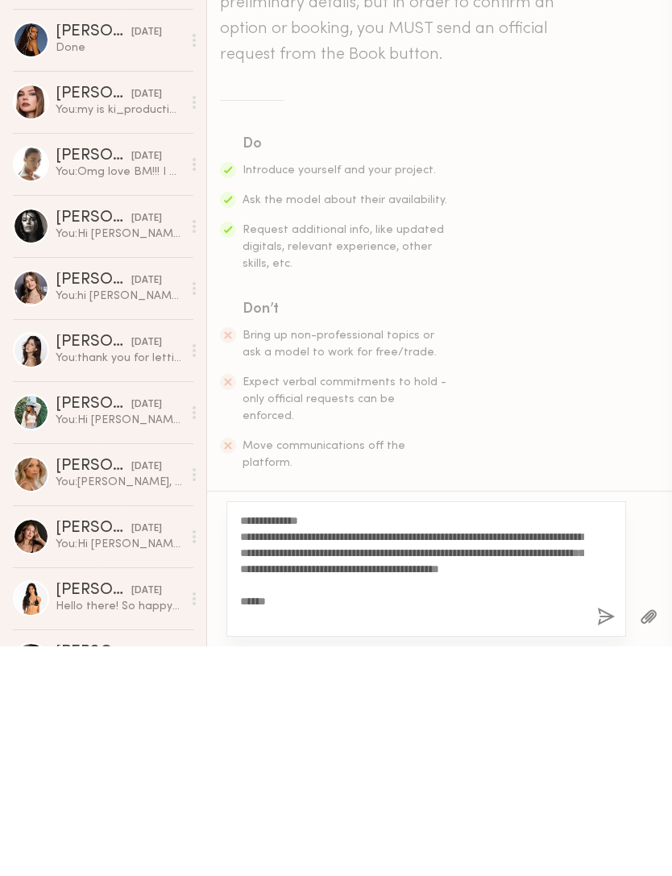
click at [240, 742] on textarea "**********" at bounding box center [412, 798] width 344 height 113
type textarea "**********"
click at [235, 731] on div "**********" at bounding box center [426, 798] width 400 height 135
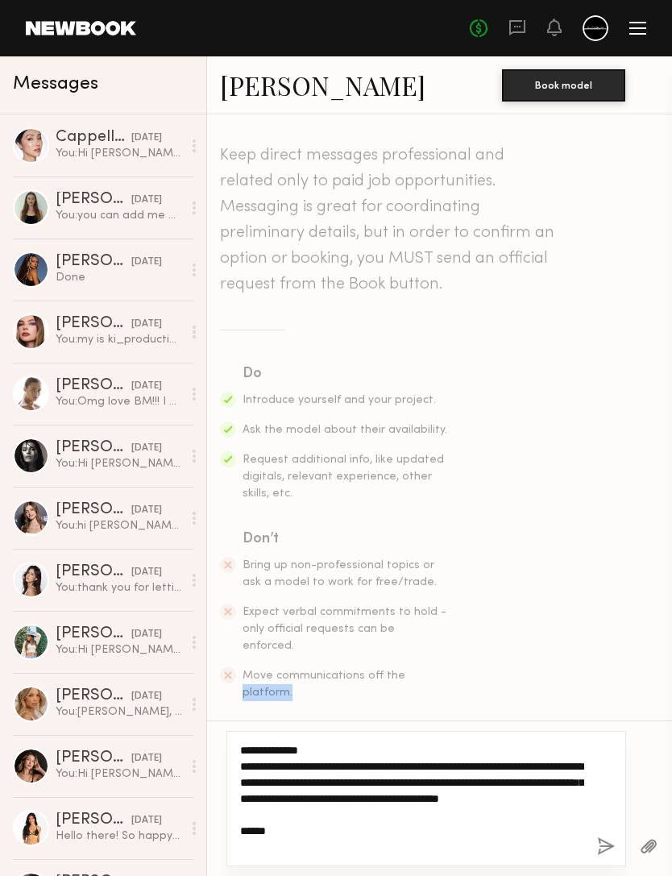
click at [277, 828] on textarea "**********" at bounding box center [412, 798] width 344 height 113
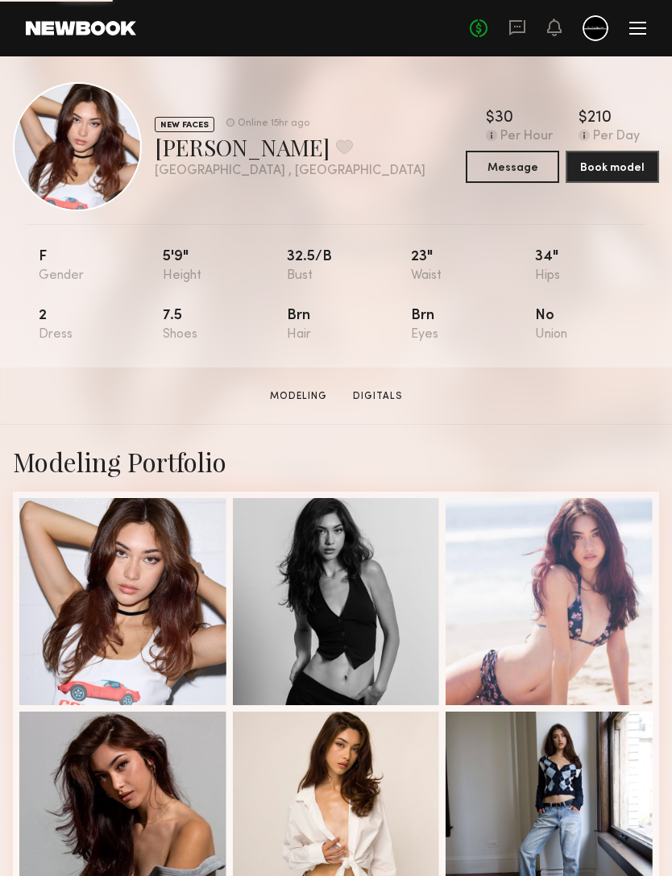
click at [519, 168] on button "Message" at bounding box center [512, 167] width 93 height 32
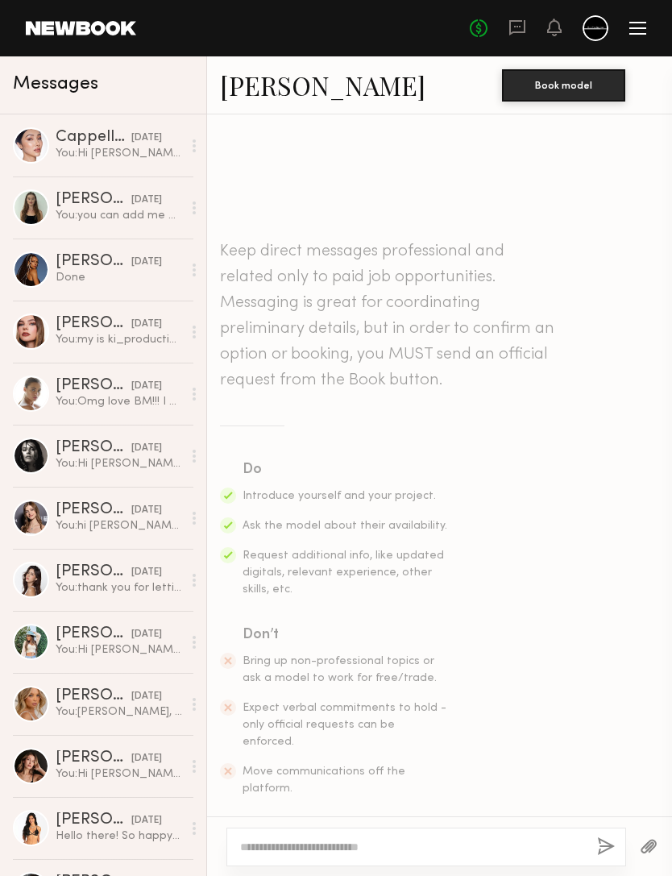
click at [451, 838] on textarea at bounding box center [412, 846] width 344 height 16
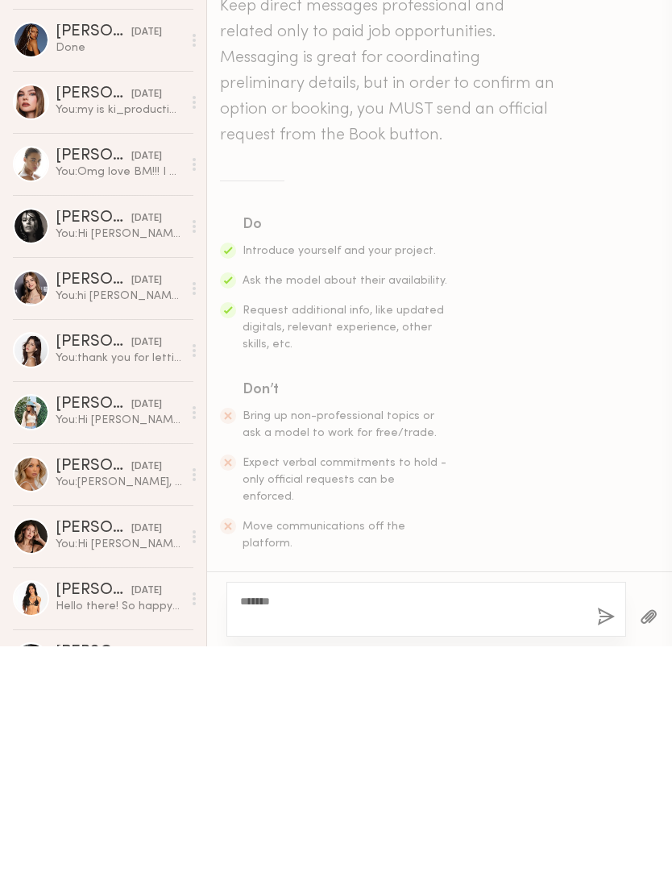
click at [247, 822] on textarea "******" at bounding box center [412, 838] width 344 height 32
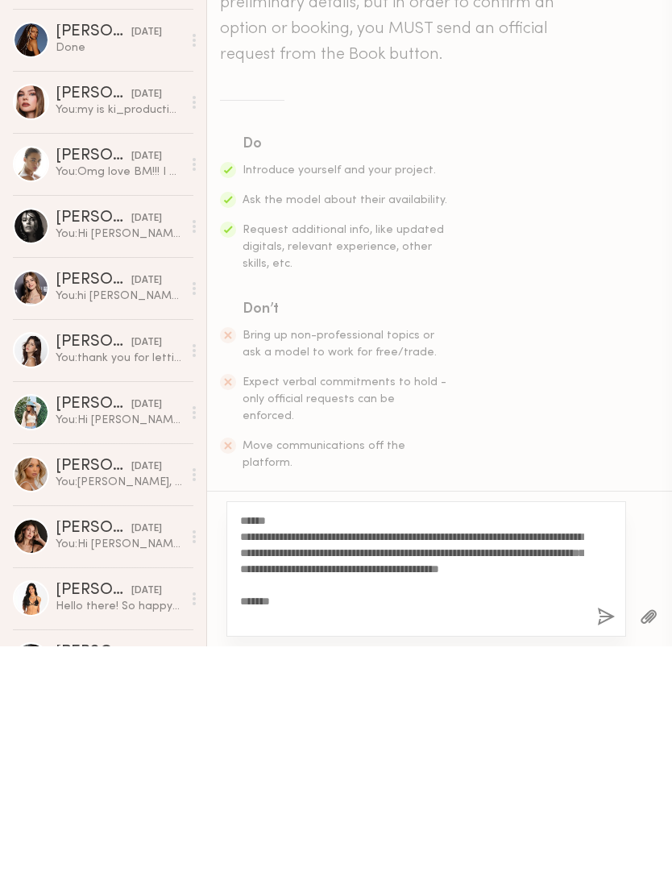
type textarea "**********"
click at [599, 837] on button "button" at bounding box center [606, 847] width 18 height 20
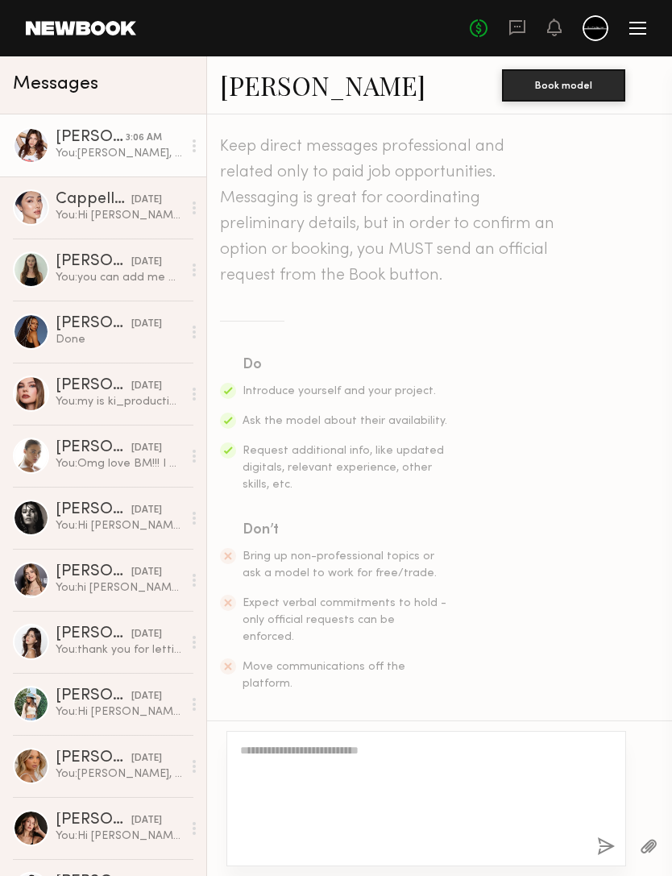
scroll to position [204, 0]
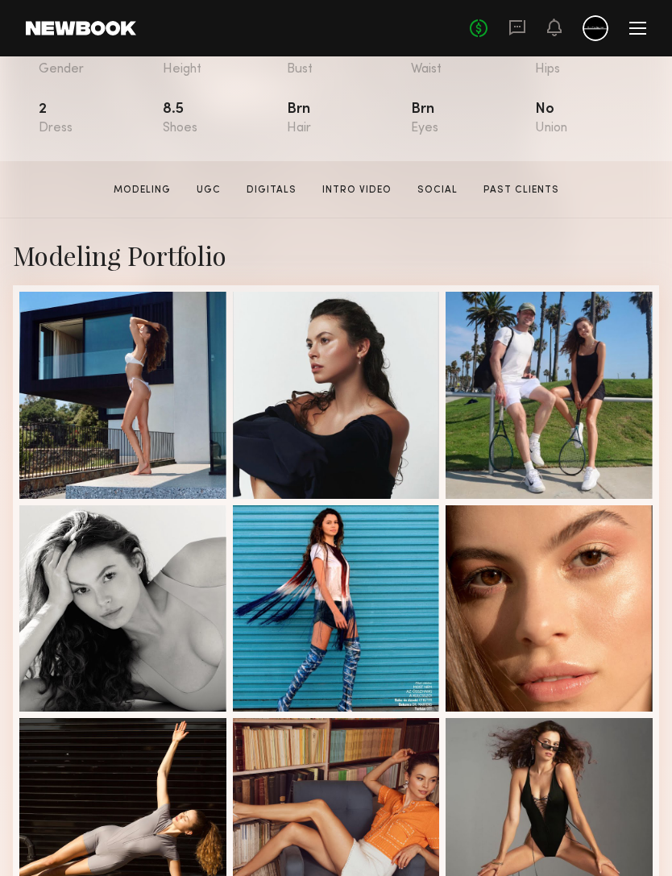
scroll to position [564, 0]
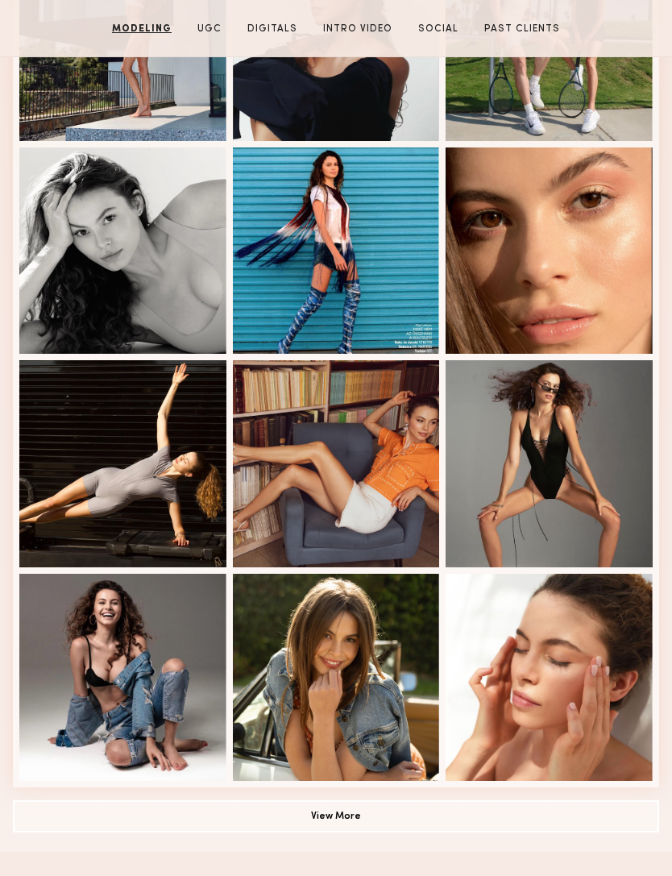
click at [270, 831] on button "View More" at bounding box center [336, 816] width 646 height 32
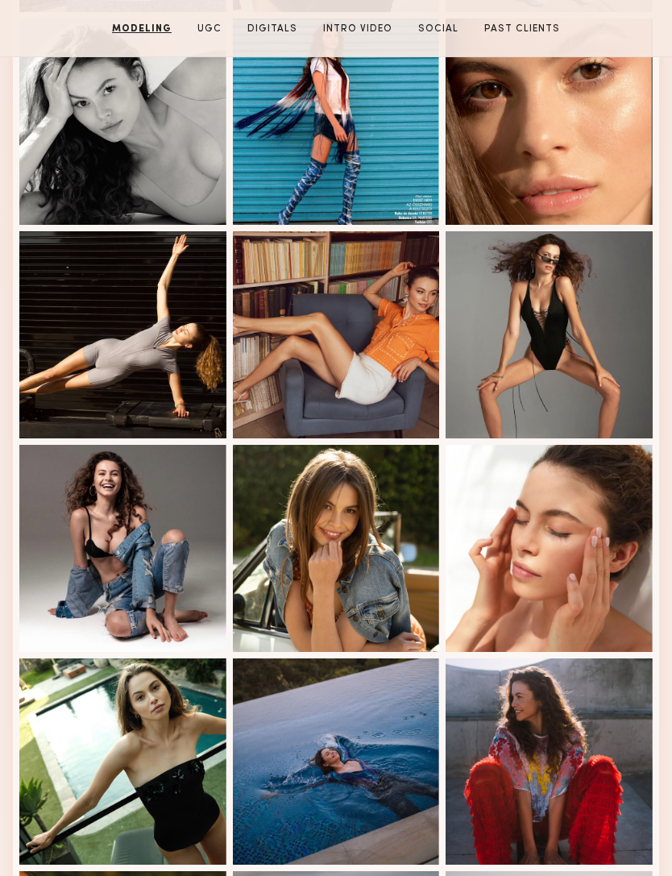
scroll to position [813, 0]
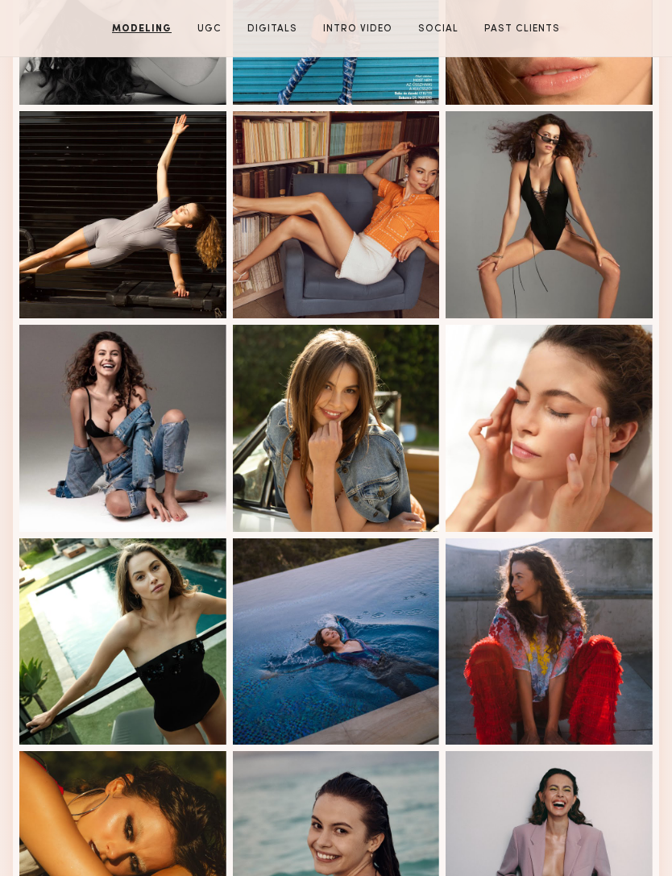
click at [93, 462] on div at bounding box center [122, 428] width 207 height 207
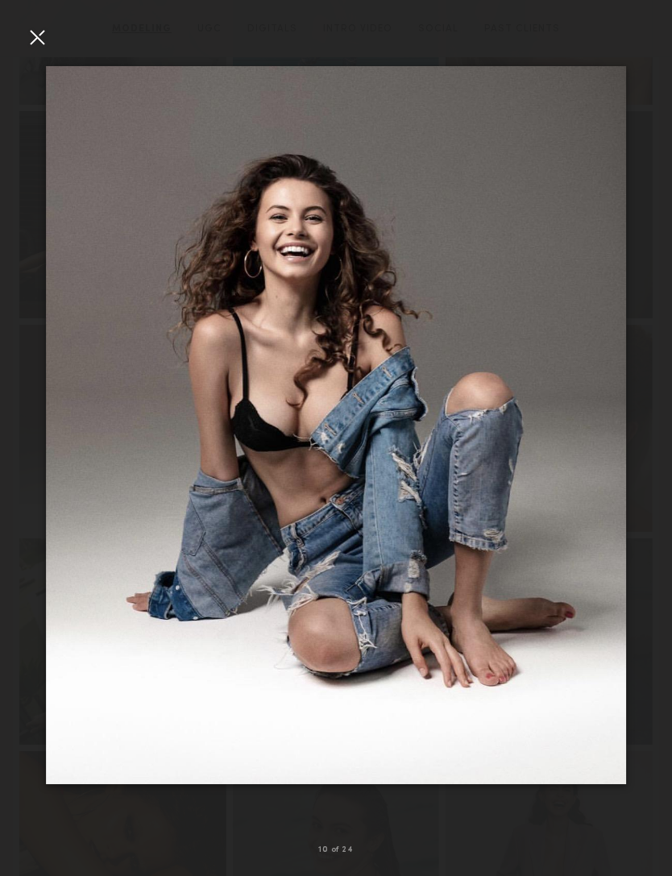
click at [33, 40] on div at bounding box center [37, 37] width 26 height 26
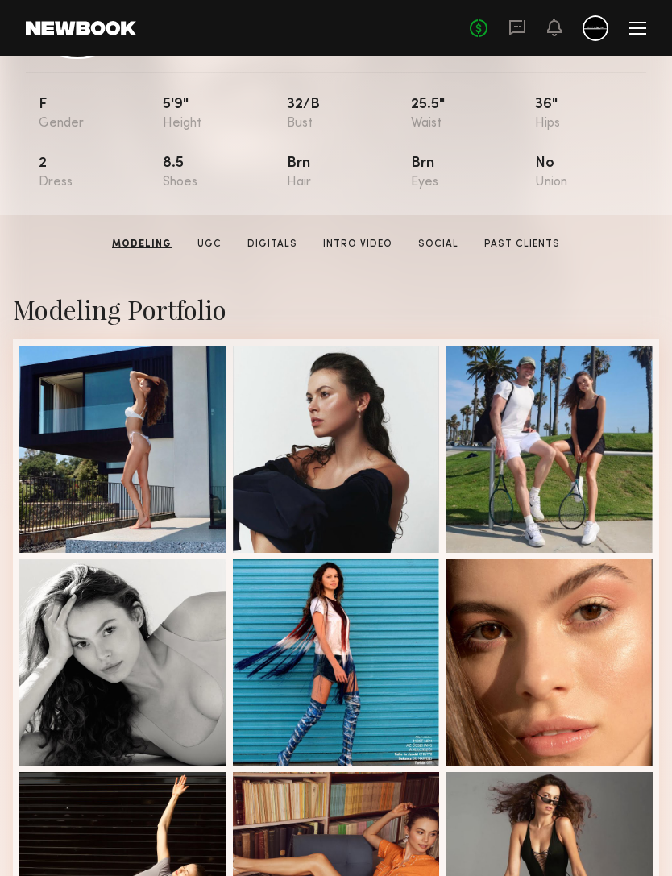
scroll to position [107, 0]
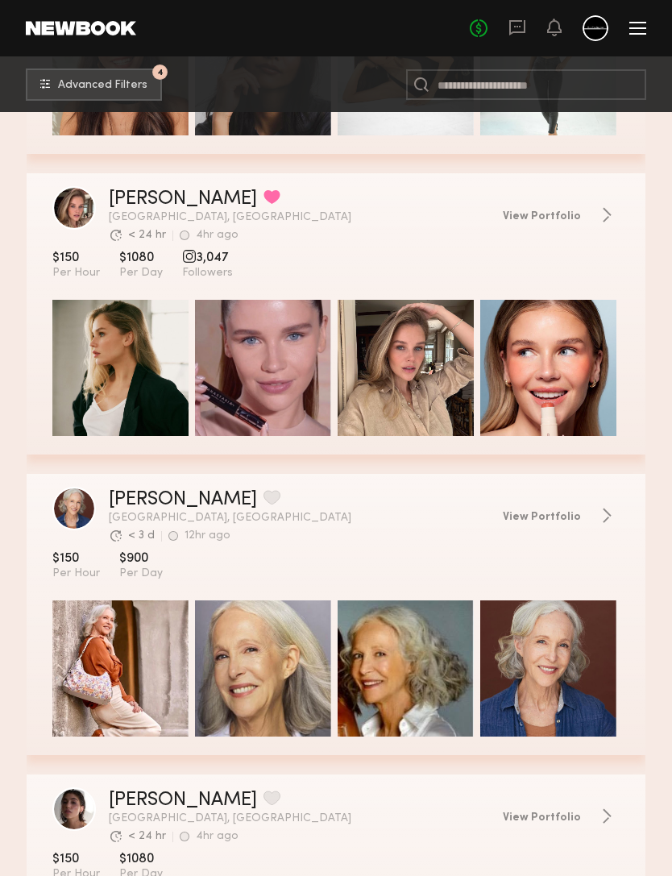
scroll to position [56133, 0]
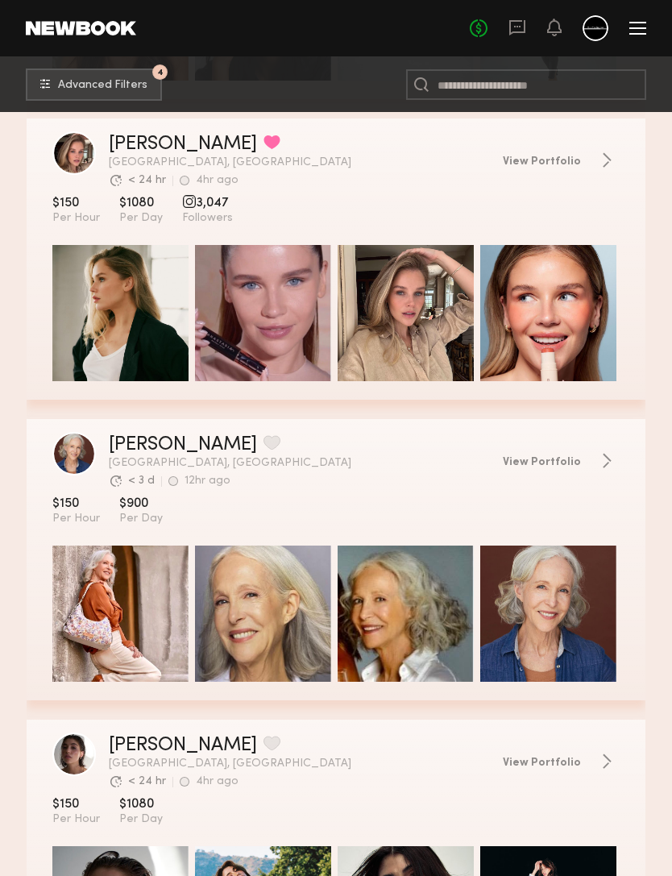
click at [103, 739] on div "grid" at bounding box center [80, 760] width 56 height 57
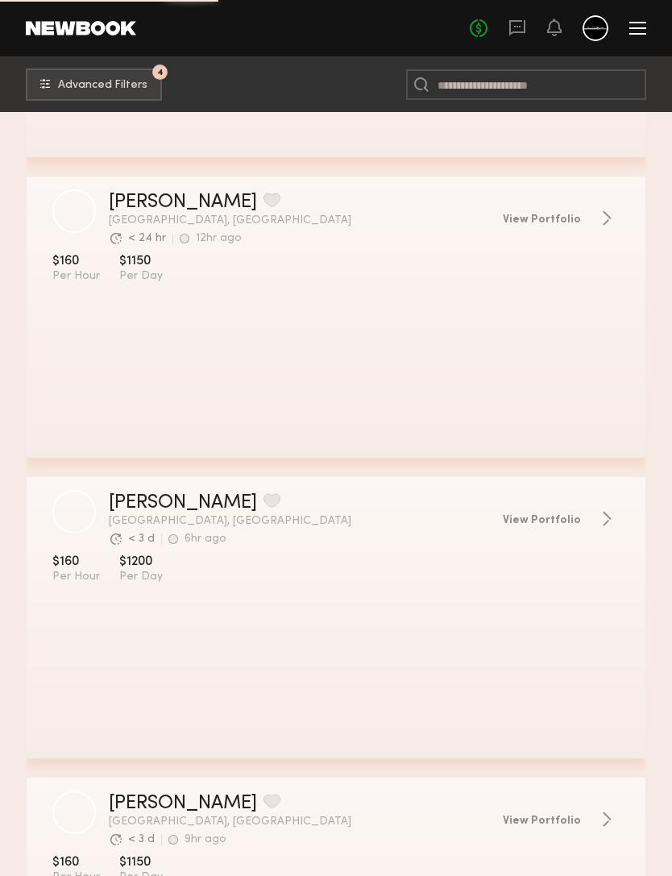
scroll to position [63281, 0]
